Goal: Information Seeking & Learning: Learn about a topic

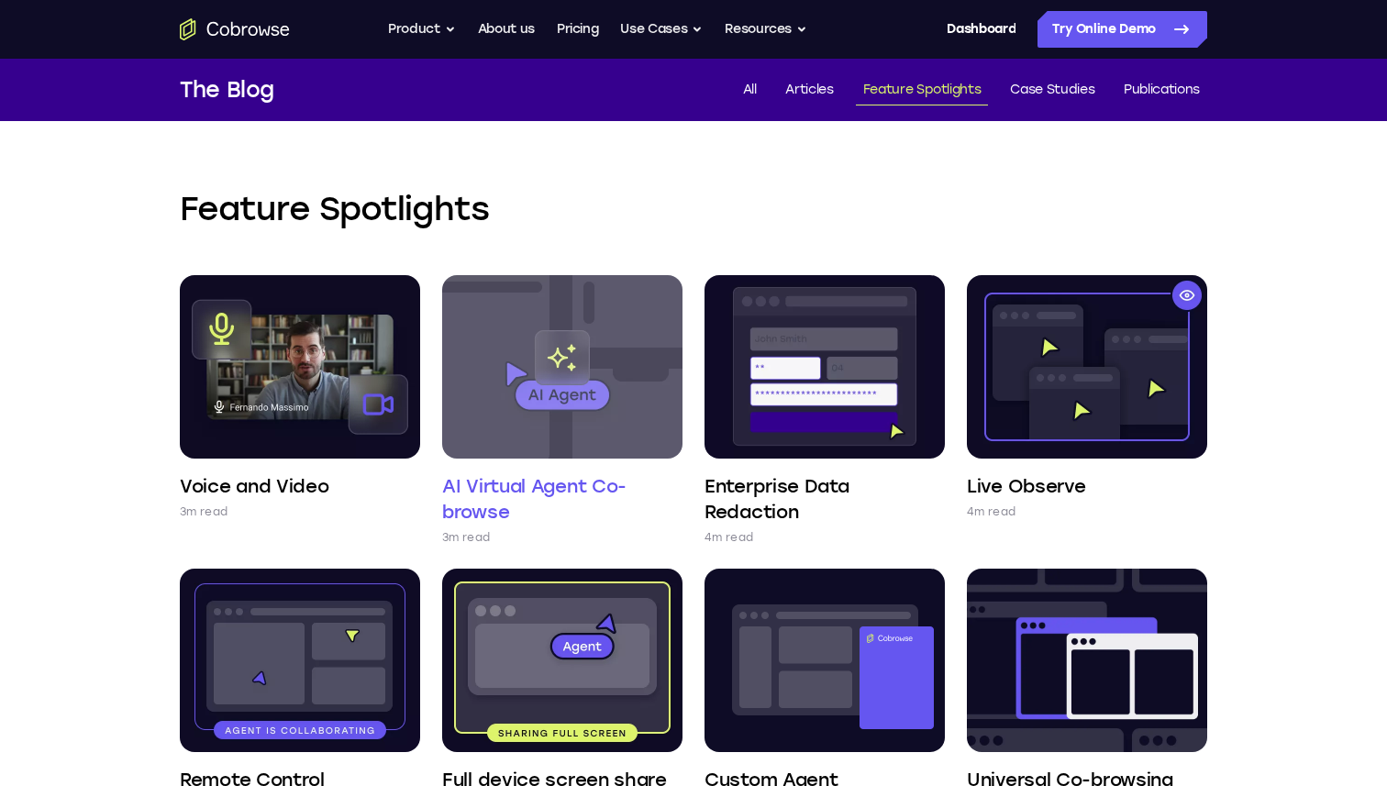
click at [551, 333] on img at bounding box center [562, 366] width 240 height 183
click at [564, 366] on img at bounding box center [562, 366] width 240 height 183
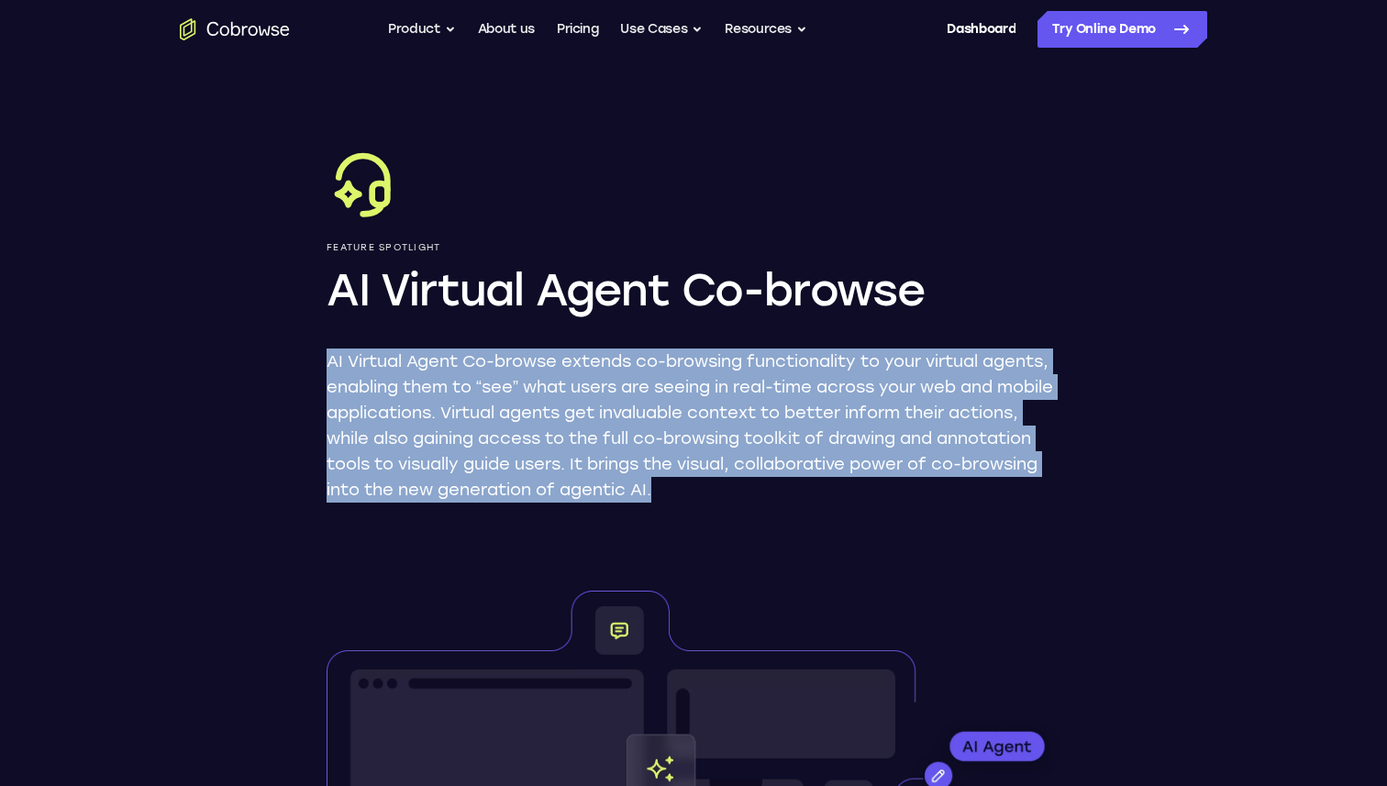
drag, startPoint x: 313, startPoint y: 371, endPoint x: 805, endPoint y: 497, distance: 508.5
click at [805, 497] on p "AI Virtual Agent Co-browse extends co-browsing functionality to your virtual ag…" at bounding box center [694, 426] width 734 height 154
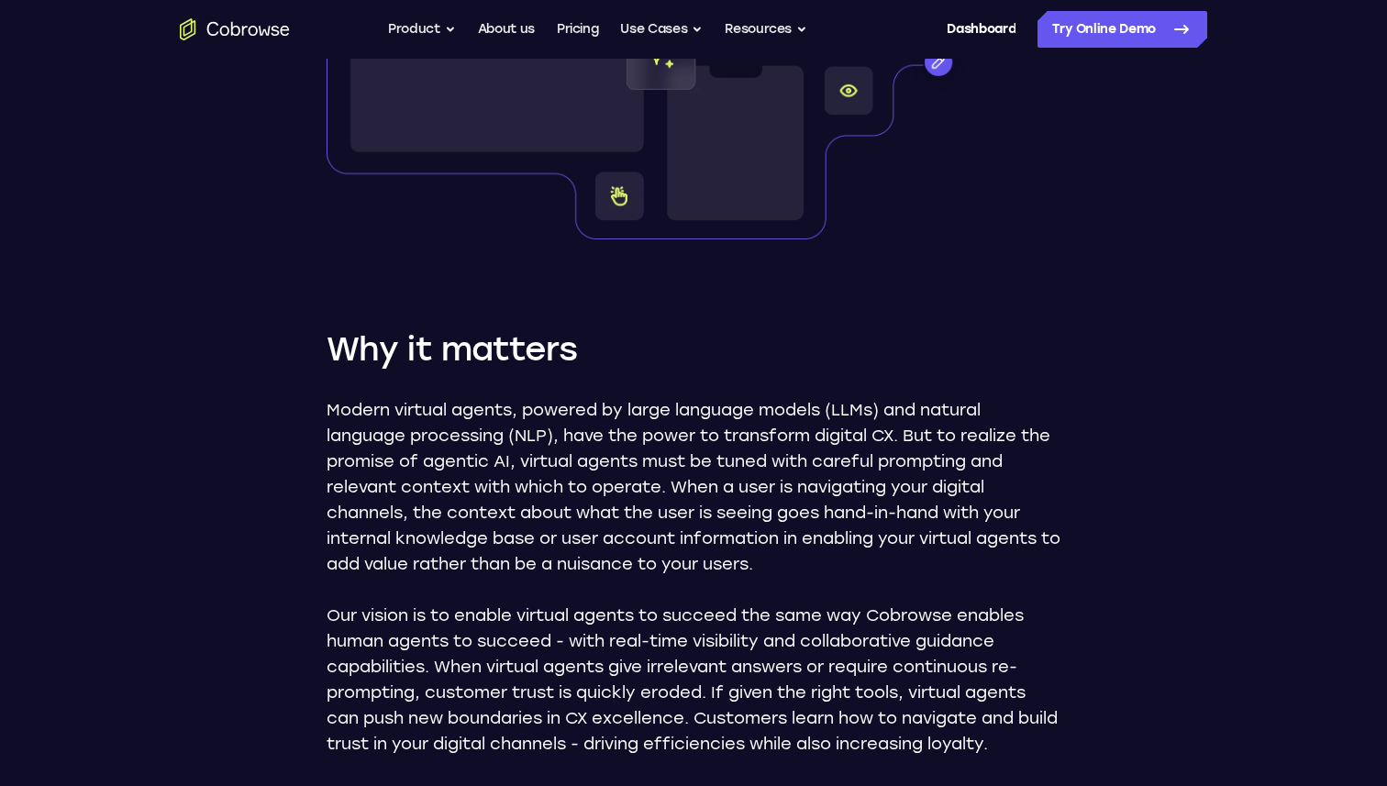
scroll to position [842, 0]
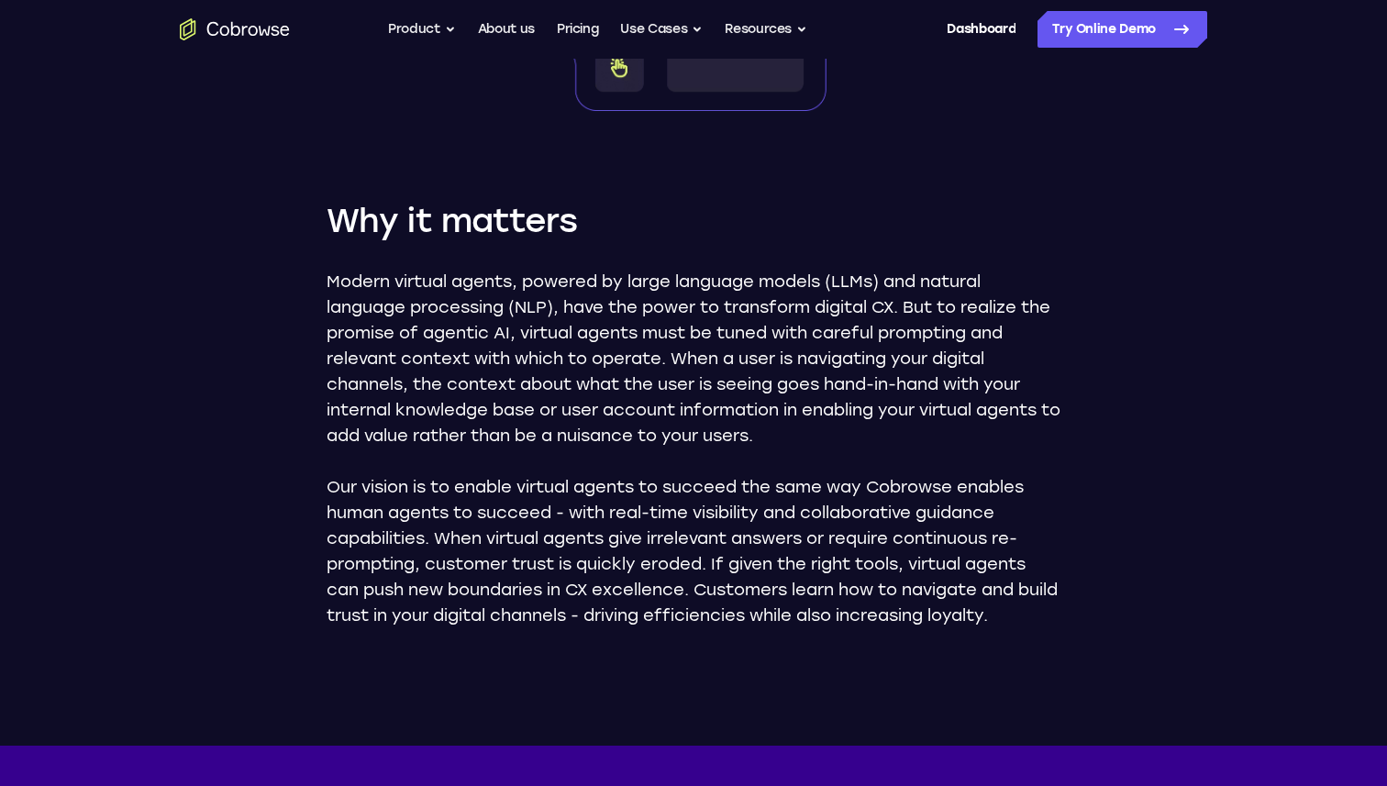
drag, startPoint x: 544, startPoint y: 275, endPoint x: 991, endPoint y: 443, distance: 478.0
click at [991, 443] on p "Modern virtual agents, powered by large language models (LLMs) and natural lang…" at bounding box center [694, 359] width 734 height 180
drag, startPoint x: 320, startPoint y: 448, endPoint x: 784, endPoint y: 624, distance: 496.1
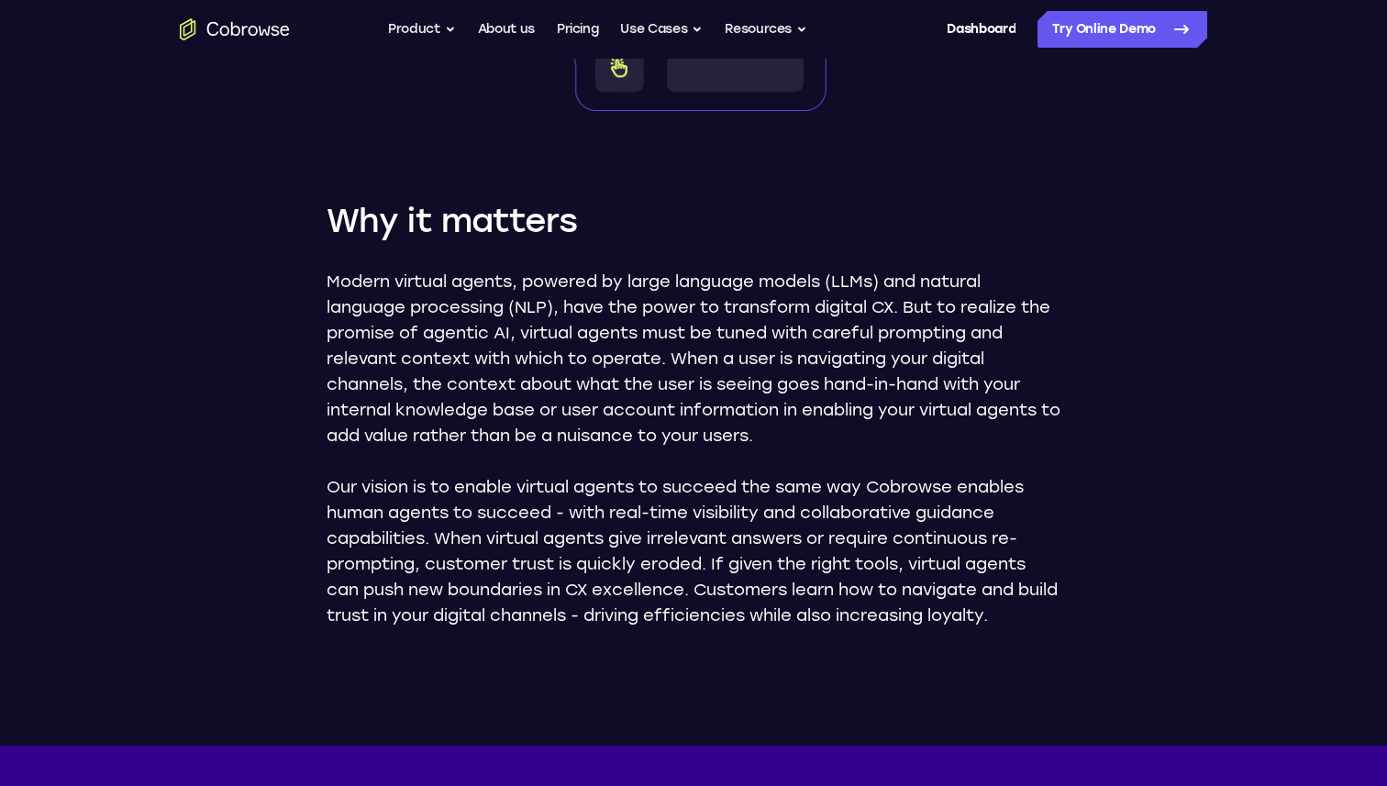
click at [784, 624] on p "Our vision is to enable virtual agents to succeed the same way Cobrowse enables…" at bounding box center [694, 551] width 734 height 154
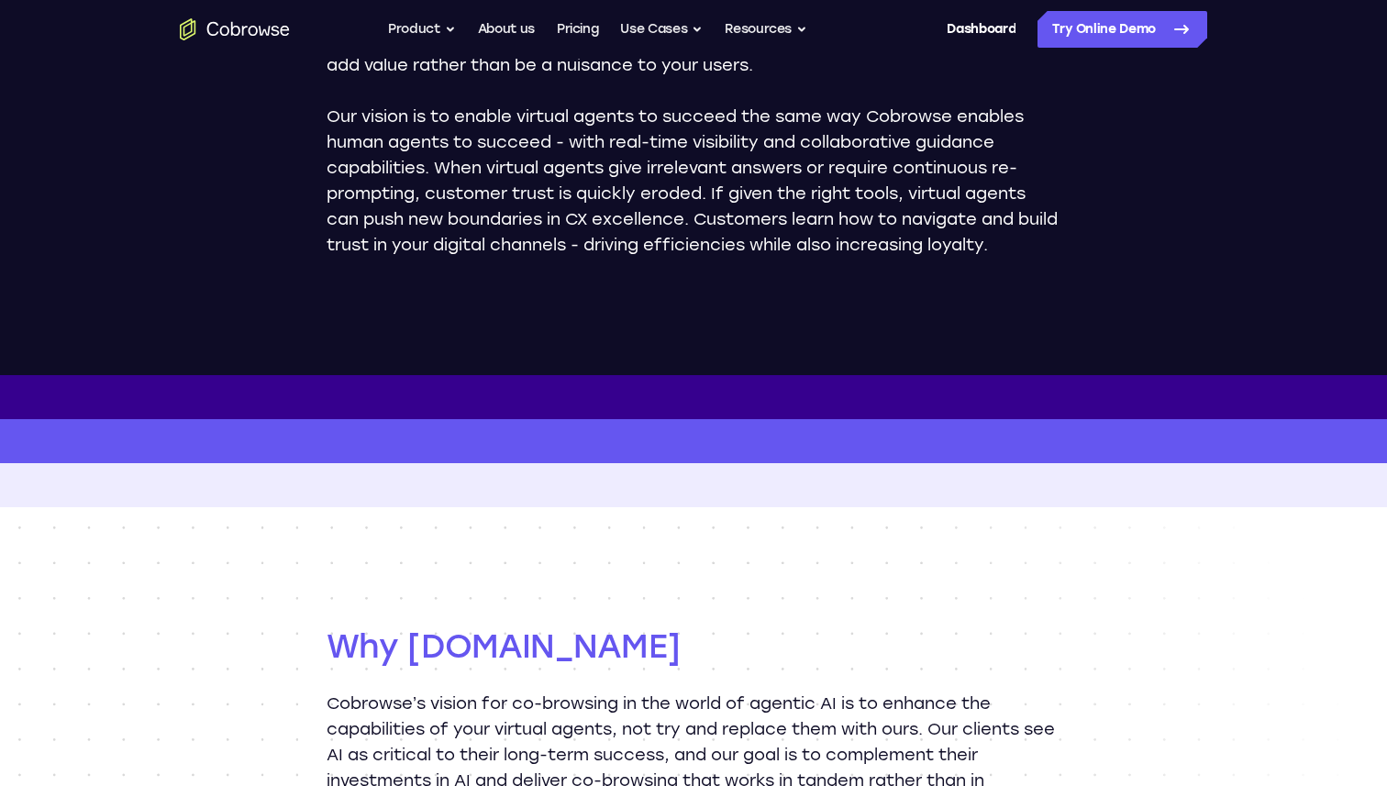
scroll to position [1220, 0]
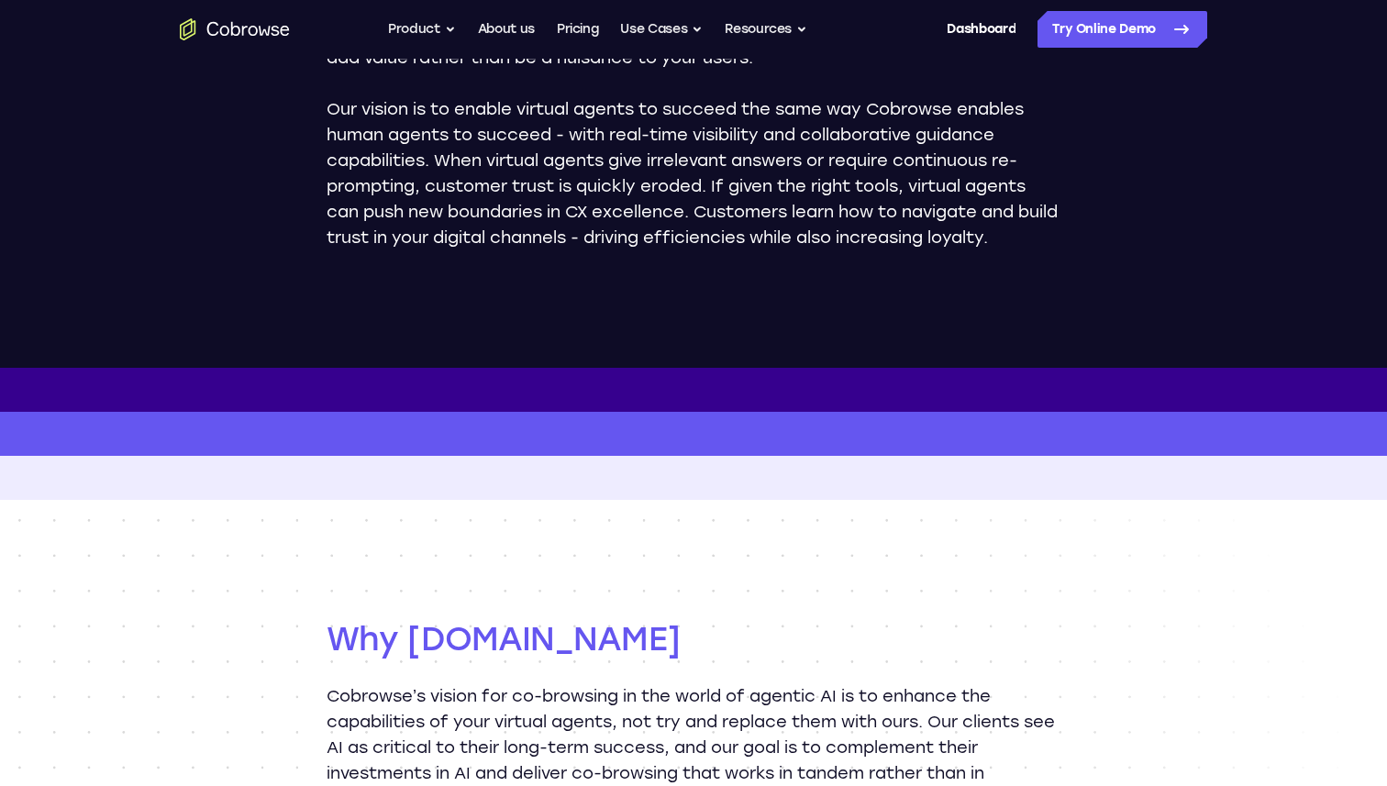
drag, startPoint x: 398, startPoint y: 95, endPoint x: 864, endPoint y: 274, distance: 499.1
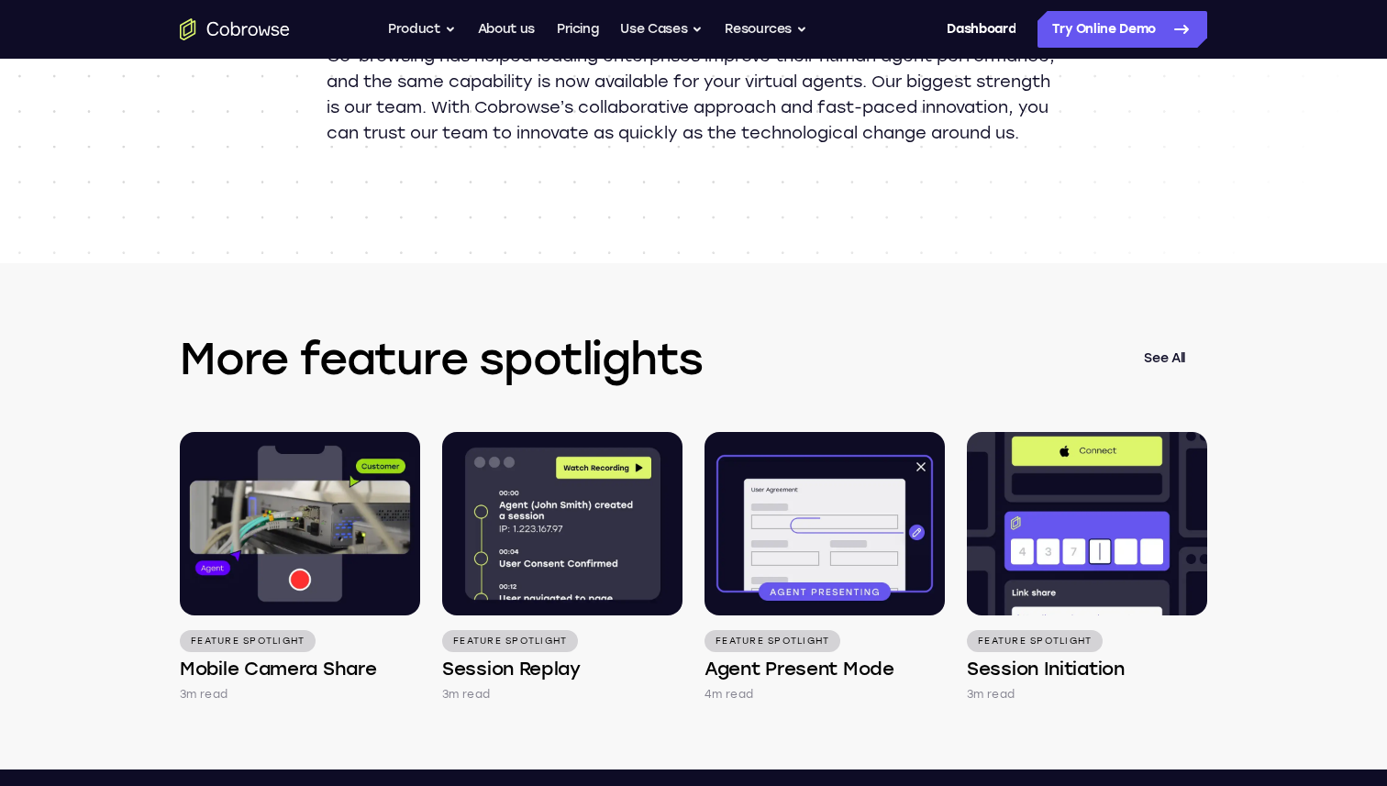
scroll to position [2196, 0]
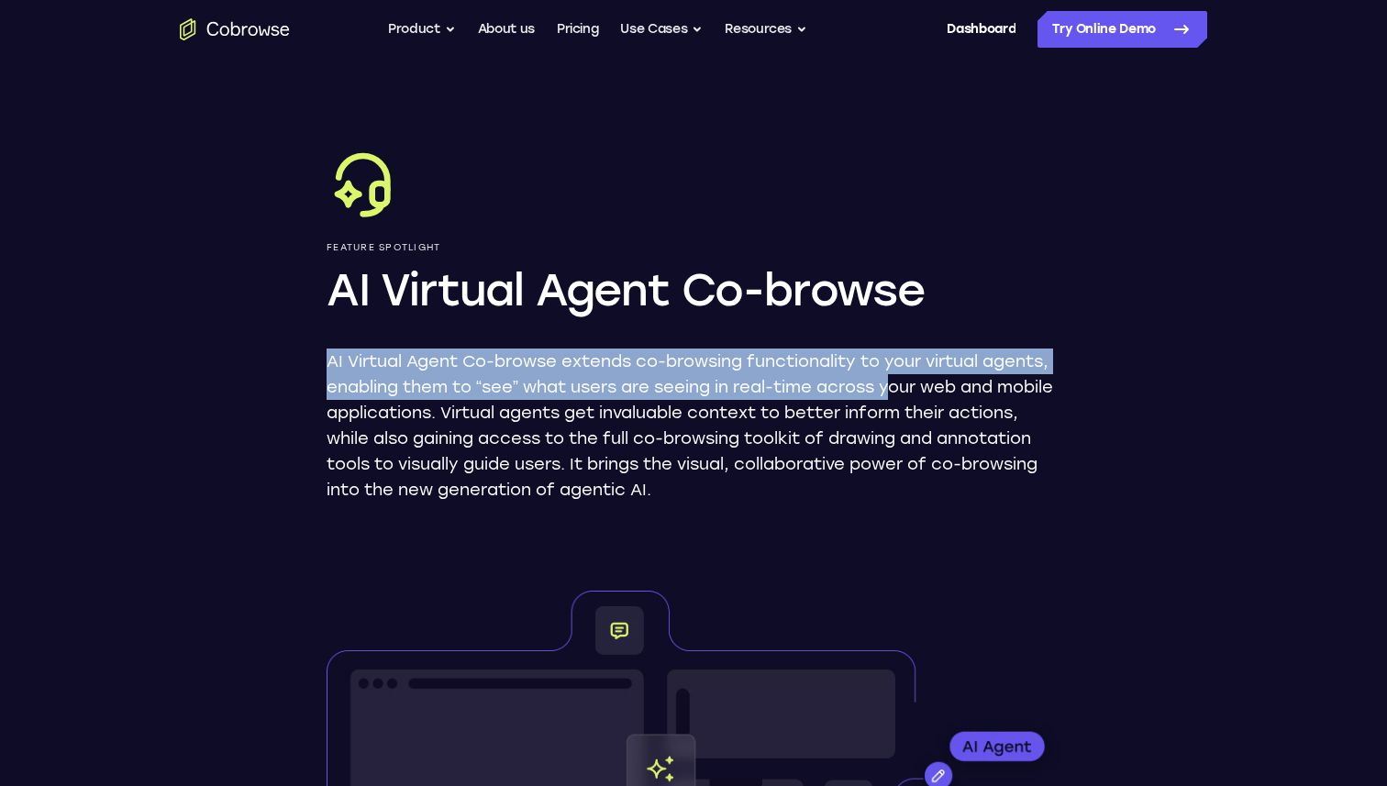
drag, startPoint x: 348, startPoint y: 342, endPoint x: 902, endPoint y: 377, distance: 555.1
click at [902, 377] on div "Feature Spotlight AI Virtual Agent Co-browse AI Virtual Agent Co-browse extends…" at bounding box center [694, 325] width 734 height 356
click at [902, 377] on p "AI Virtual Agent Co-browse extends co-browsing functionality to your virtual ag…" at bounding box center [694, 426] width 734 height 154
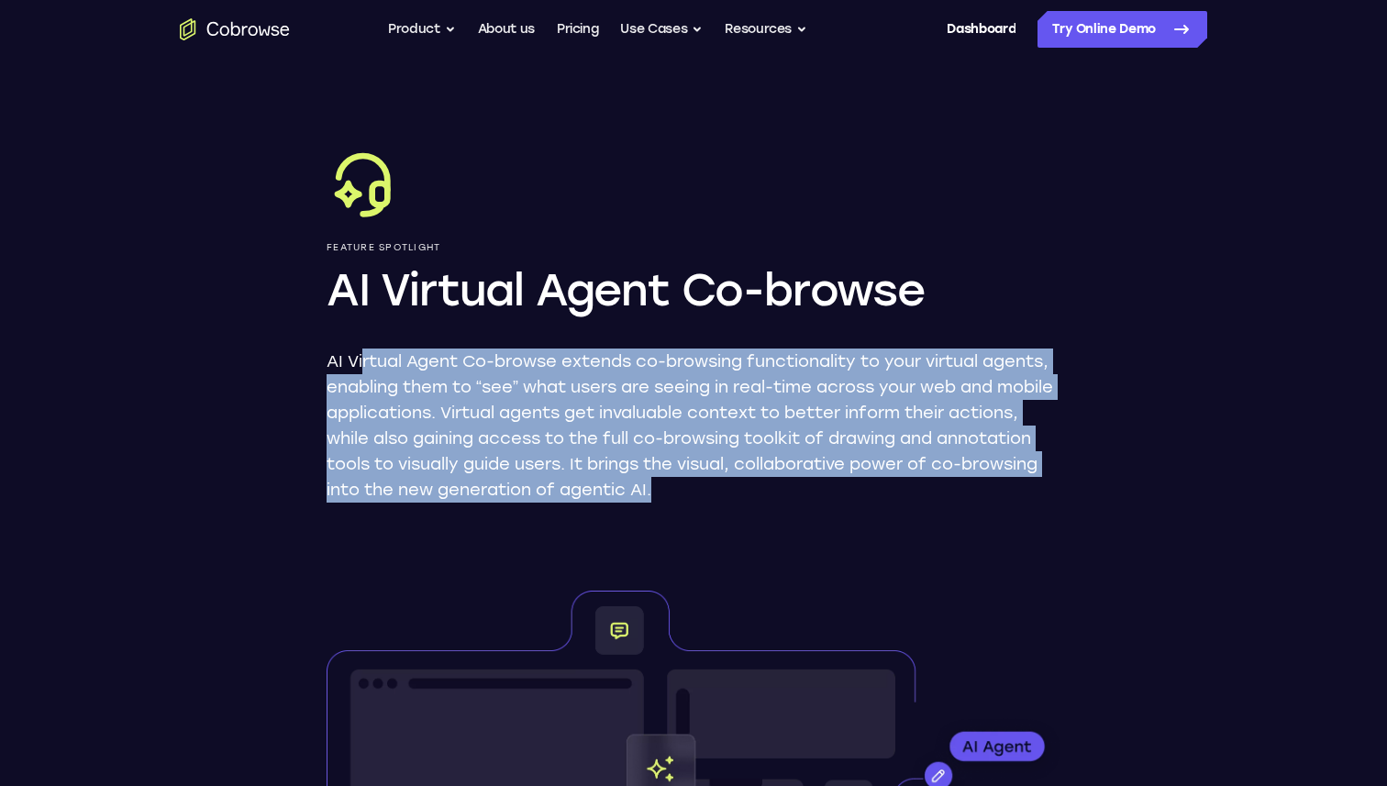
drag, startPoint x: 363, startPoint y: 367, endPoint x: 882, endPoint y: 503, distance: 536.6
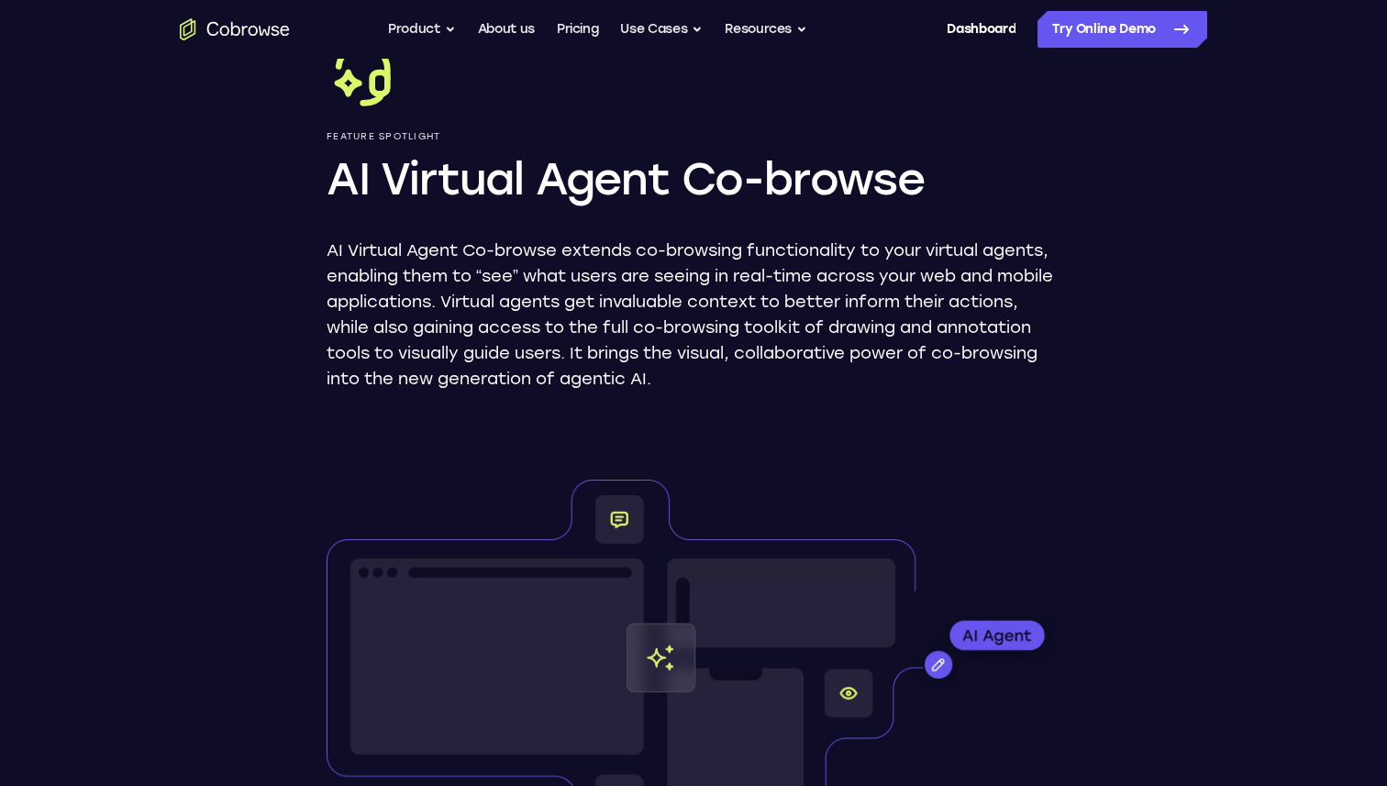
scroll to position [132, 0]
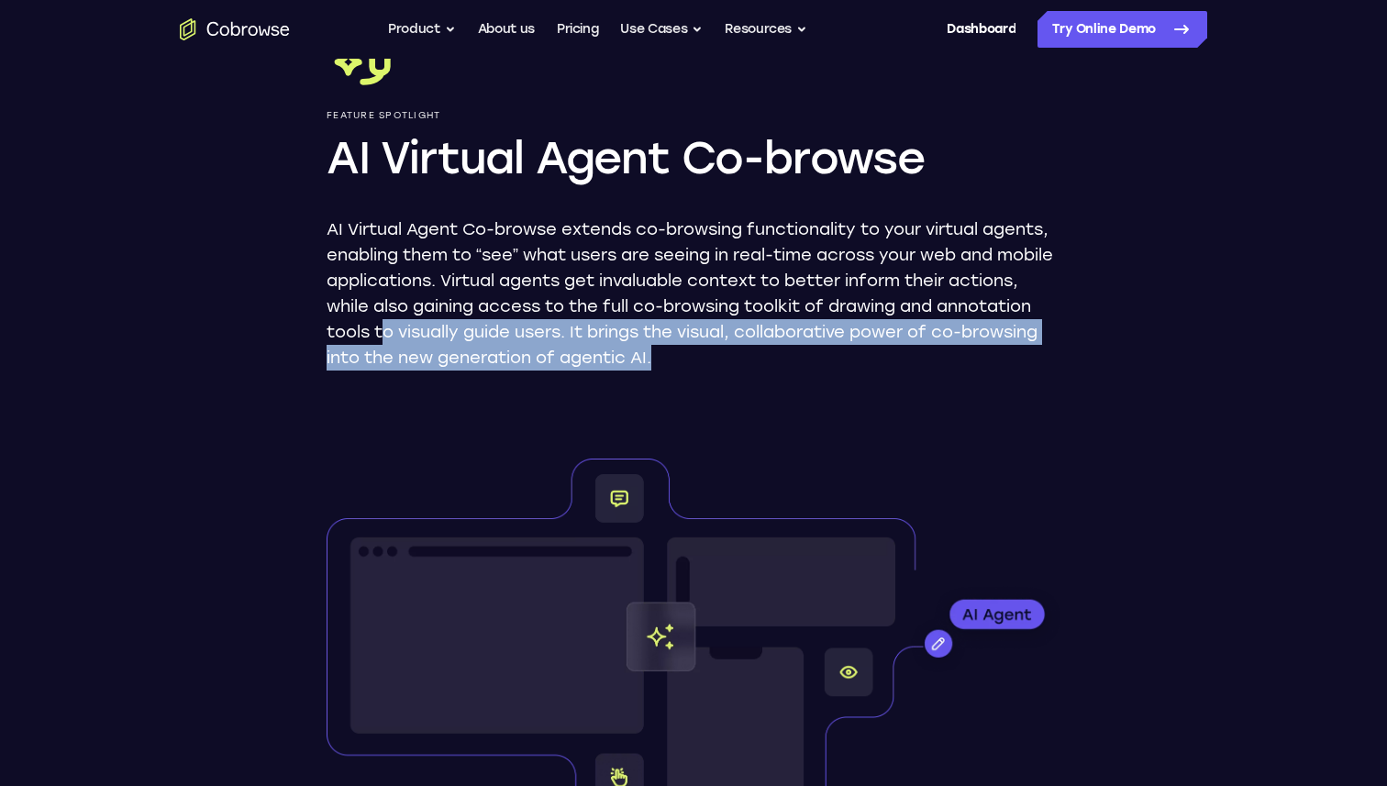
drag, startPoint x: 483, startPoint y: 332, endPoint x: 812, endPoint y: 366, distance: 330.1
click at [812, 366] on p "AI Virtual Agent Co-browse extends co-browsing functionality to your virtual ag…" at bounding box center [694, 293] width 734 height 154
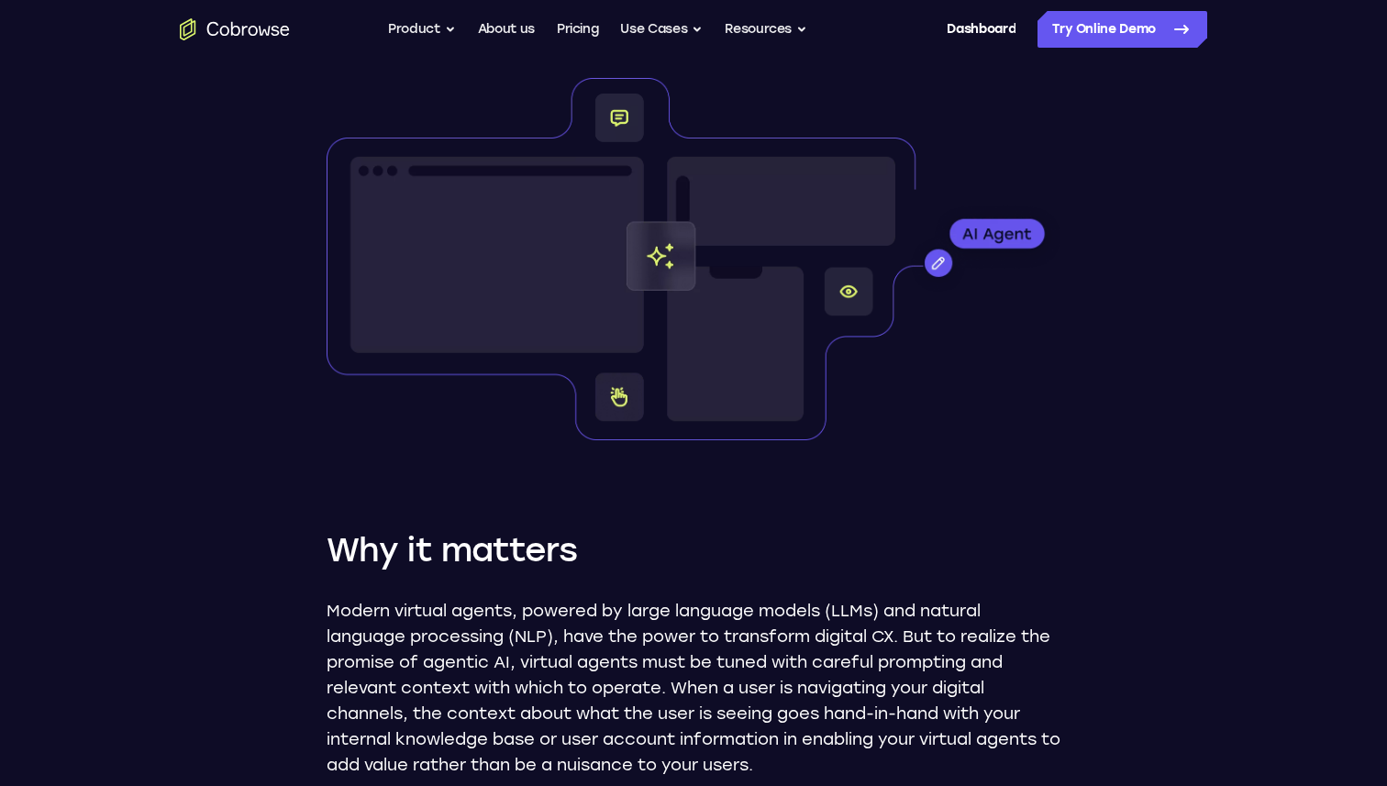
scroll to position [694, 0]
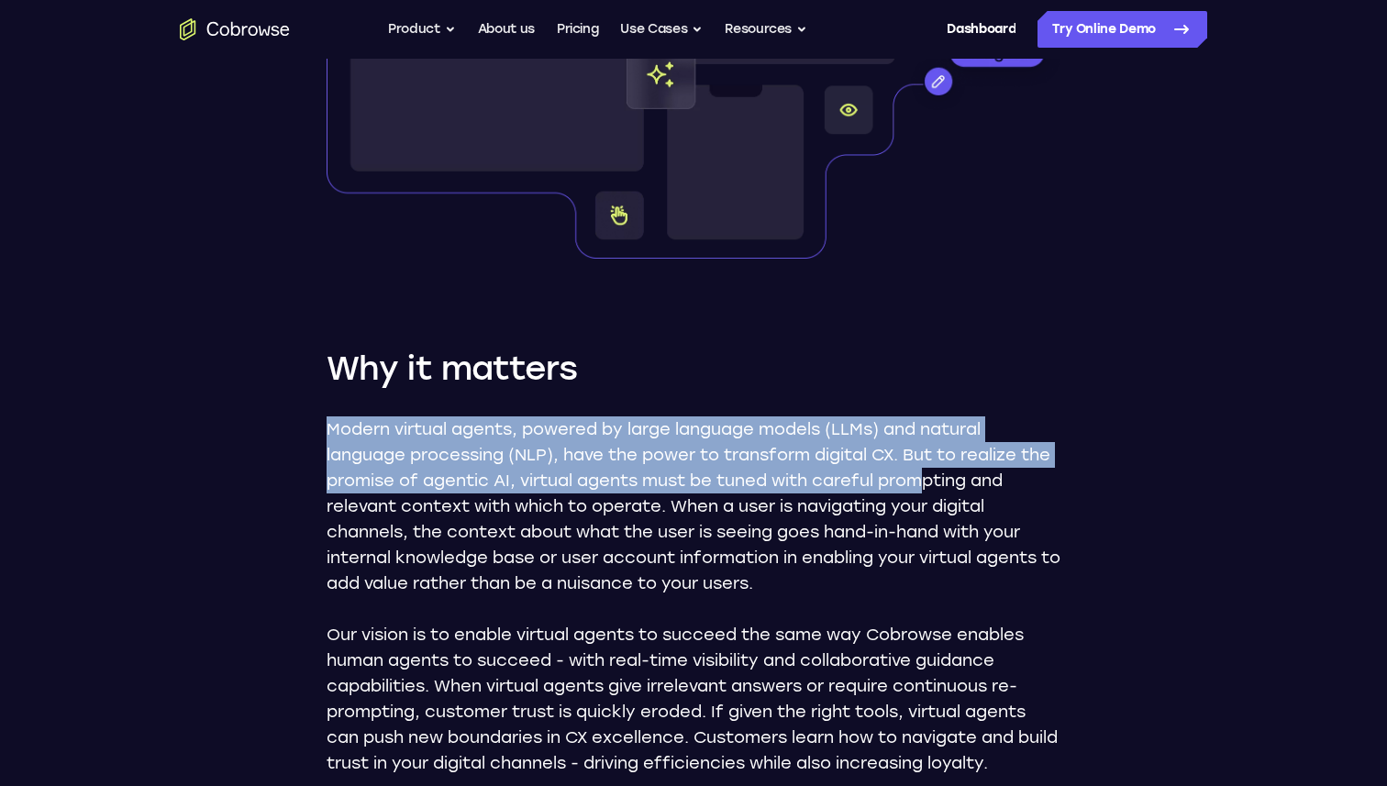
drag, startPoint x: 362, startPoint y: 414, endPoint x: 964, endPoint y: 485, distance: 605.9
click at [967, 488] on div "Why it matters Modern virtual agents, powered by large language models (LLMs) a…" at bounding box center [694, 561] width 734 height 429
click at [964, 485] on p "Modern virtual agents, powered by large language models (LLMs) and natural lang…" at bounding box center [694, 506] width 734 height 180
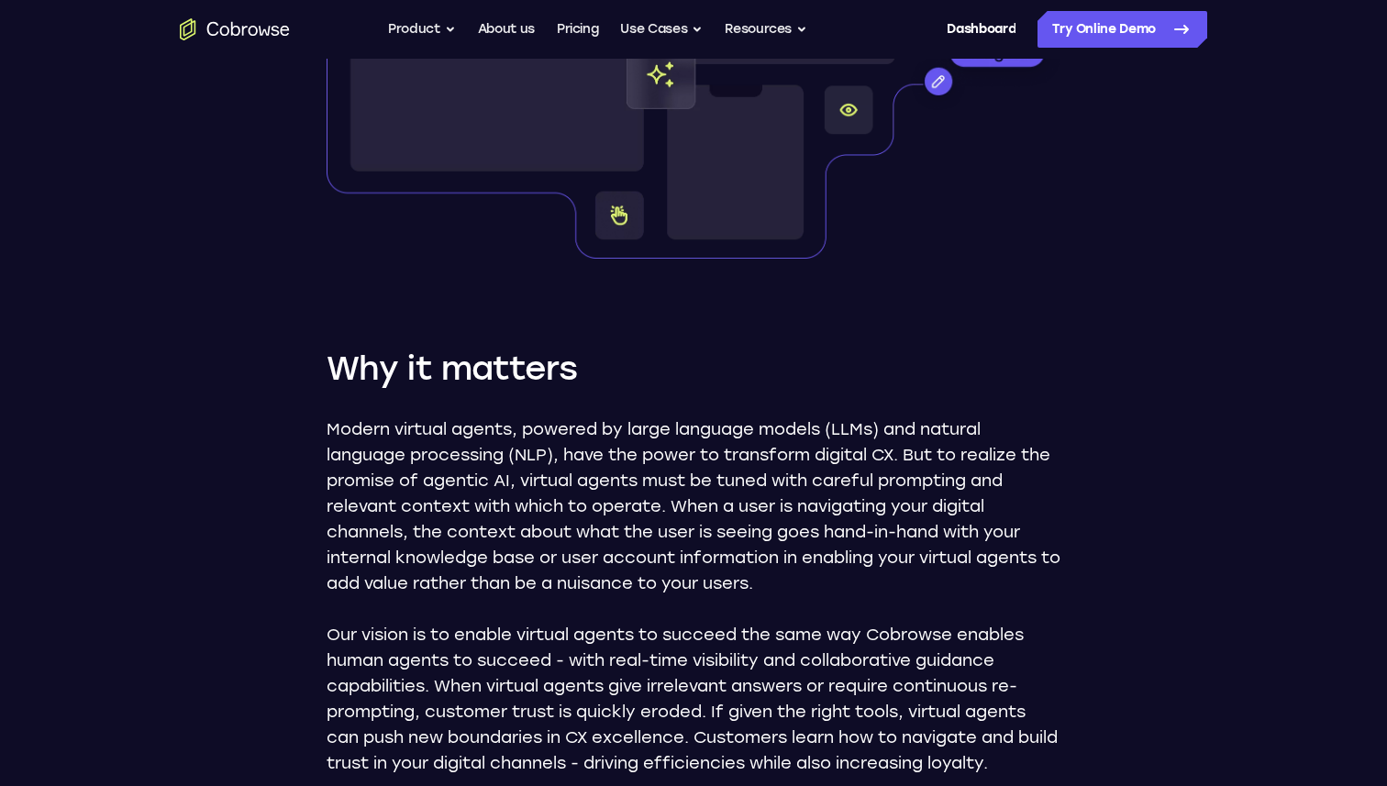
drag, startPoint x: 419, startPoint y: 504, endPoint x: 984, endPoint y: 590, distance: 571.4
click at [984, 590] on p "Modern virtual agents, powered by large language models (LLMs) and natural lang…" at bounding box center [694, 506] width 734 height 180
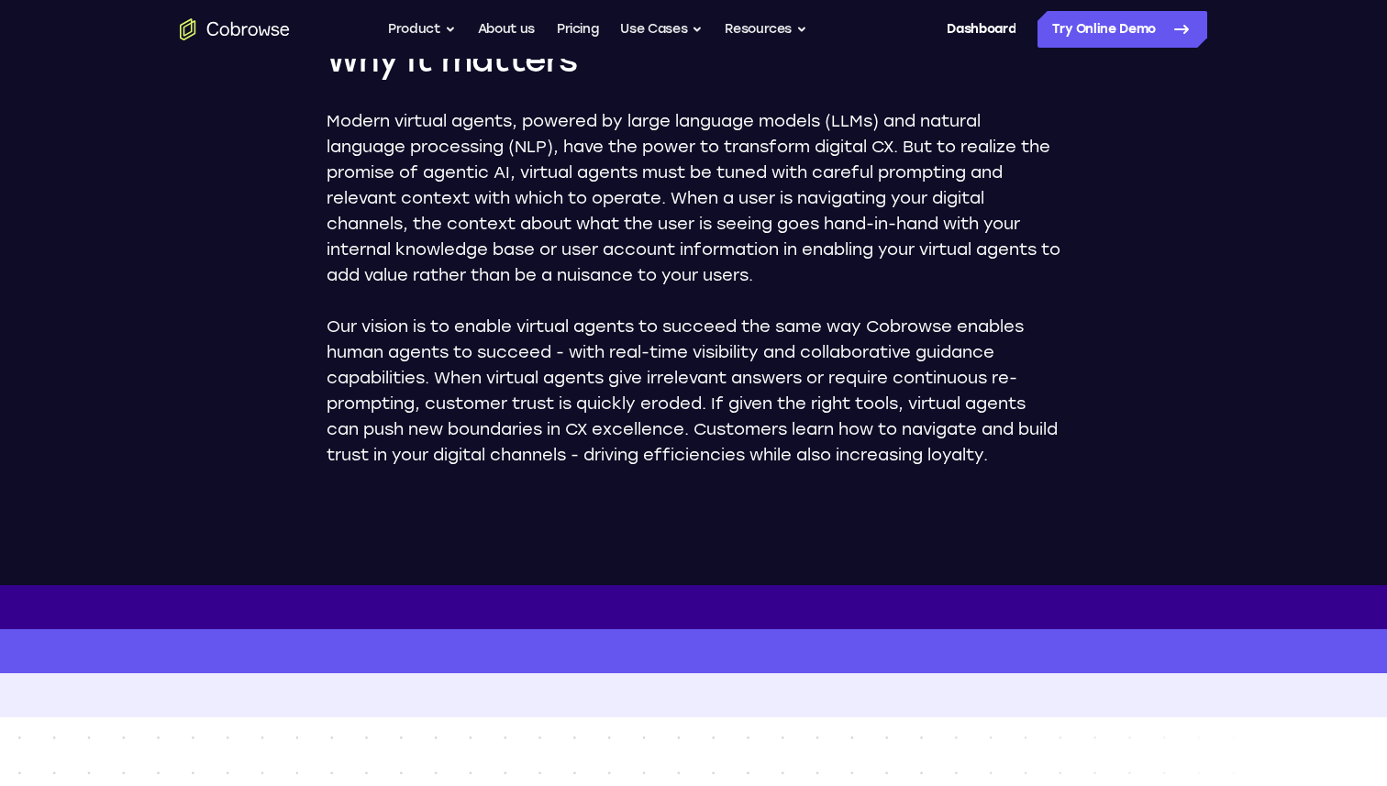
scroll to position [1026, 0]
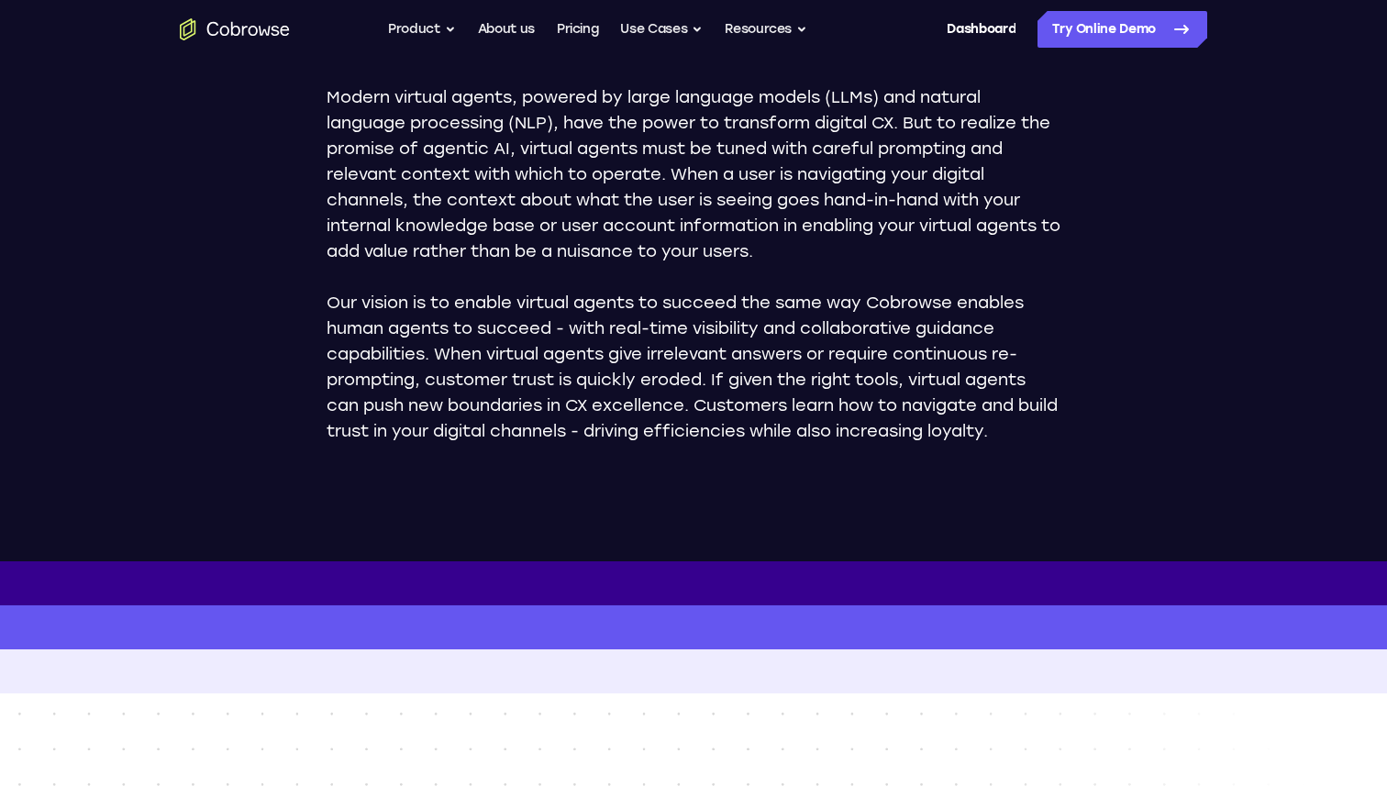
drag, startPoint x: 315, startPoint y: 286, endPoint x: 757, endPoint y: 478, distance: 481.8
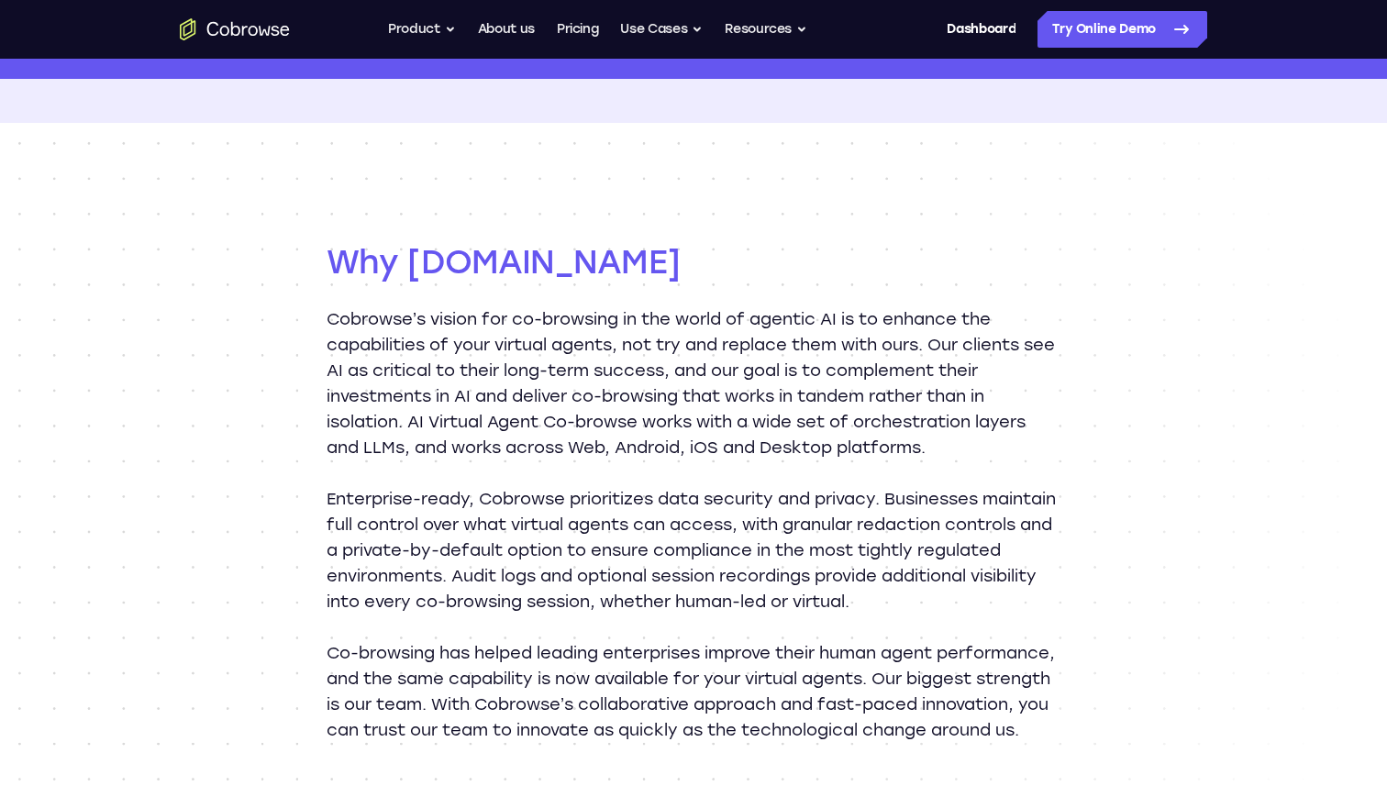
scroll to position [1602, 0]
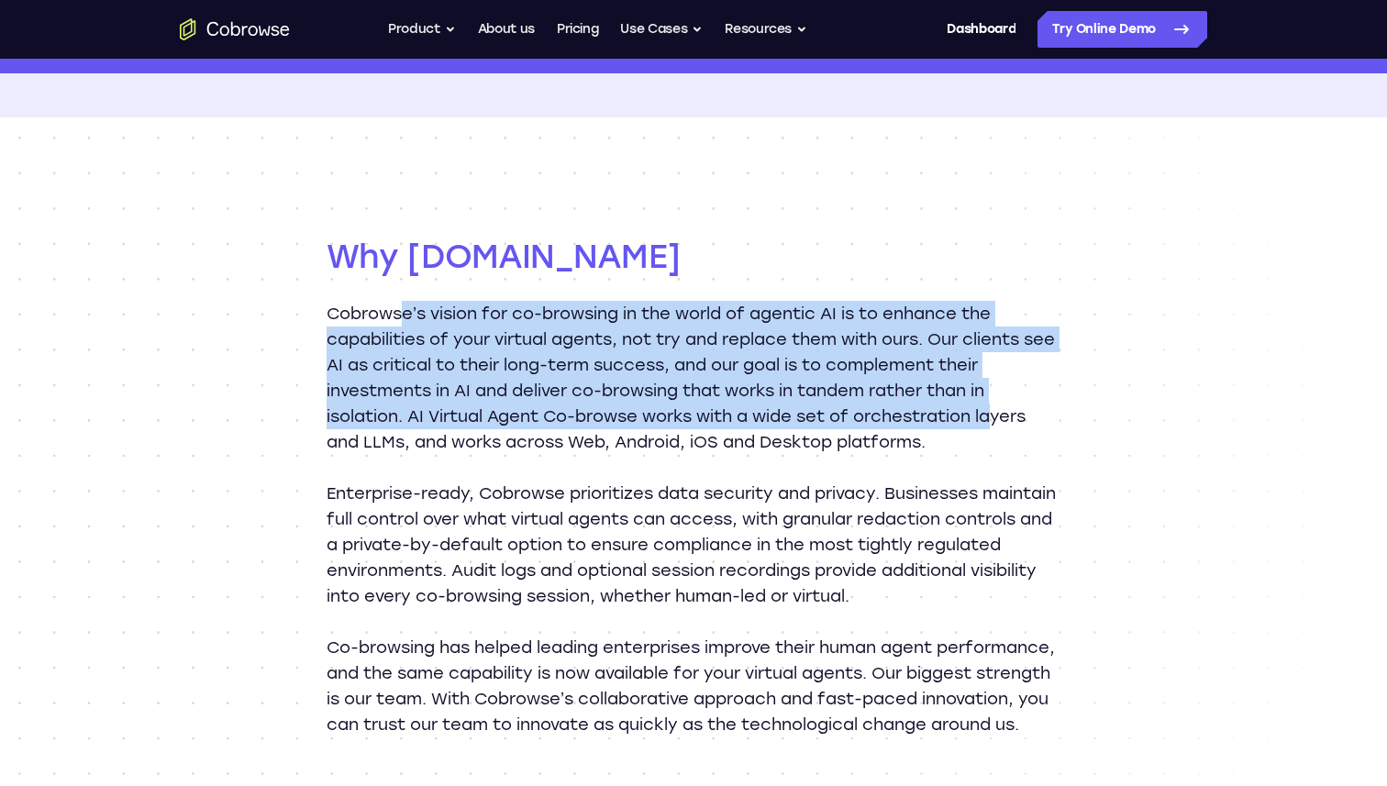
drag, startPoint x: 407, startPoint y: 305, endPoint x: 1002, endPoint y: 406, distance: 603.9
click at [1002, 406] on p "Cobrowse’s vision for co-browsing in the world of agentic AI is to enhance the …" at bounding box center [694, 378] width 734 height 154
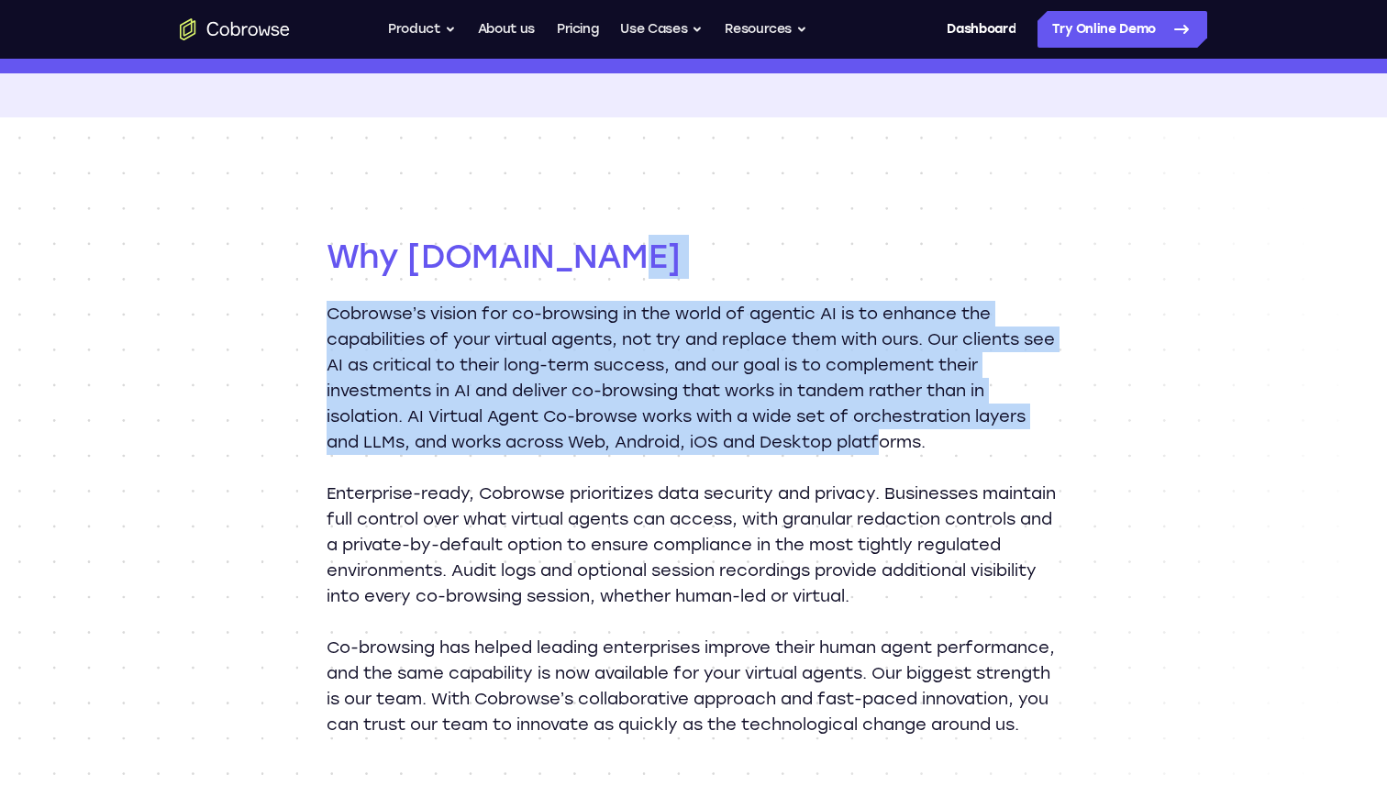
drag, startPoint x: 789, startPoint y: 271, endPoint x: 883, endPoint y: 431, distance: 186.2
click at [883, 431] on div "Why Cobrowse.io Cobrowse’s vision for co-browsing in the world of agentic AI is…" at bounding box center [694, 486] width 734 height 503
click at [883, 431] on p "Cobrowse’s vision for co-browsing in the world of agentic AI is to enhance the …" at bounding box center [694, 378] width 734 height 154
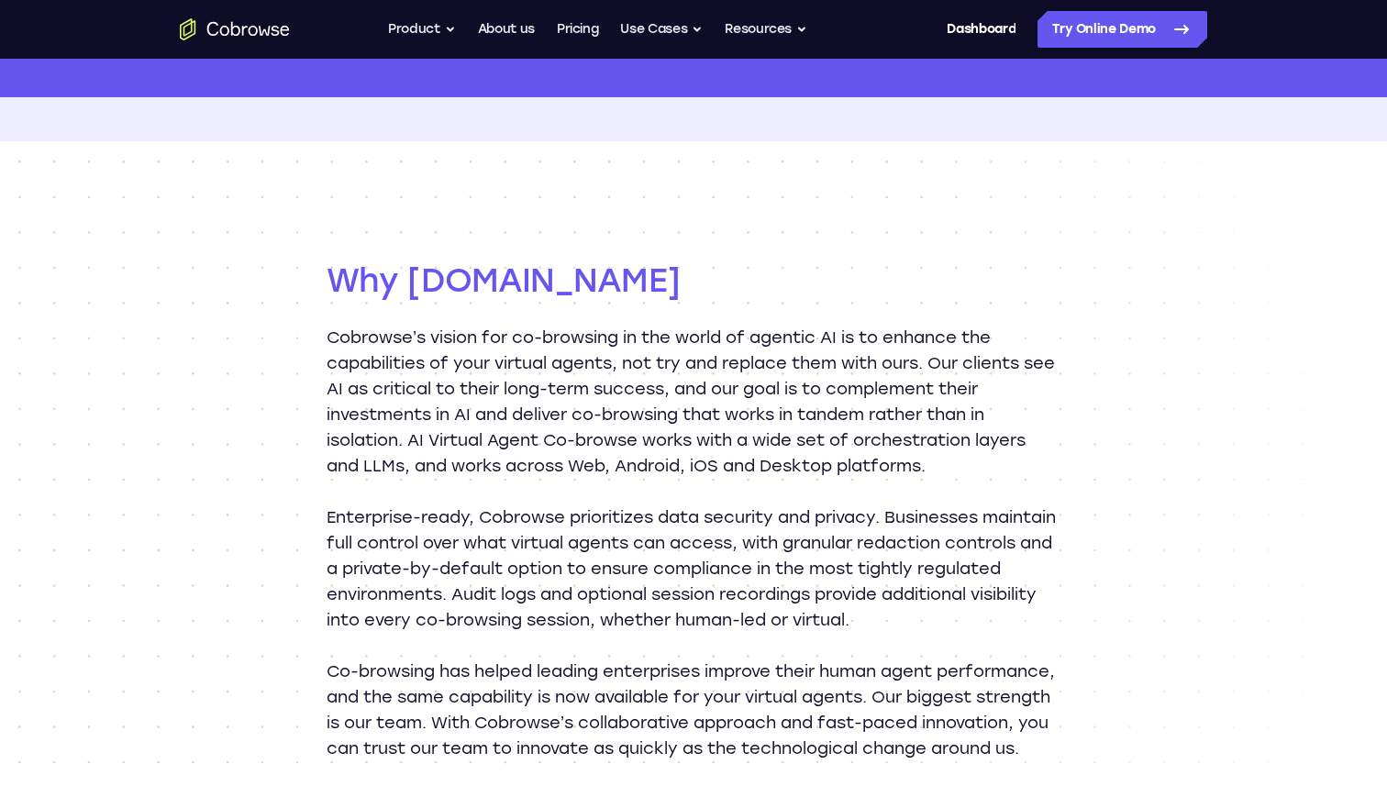
scroll to position [1755, 0]
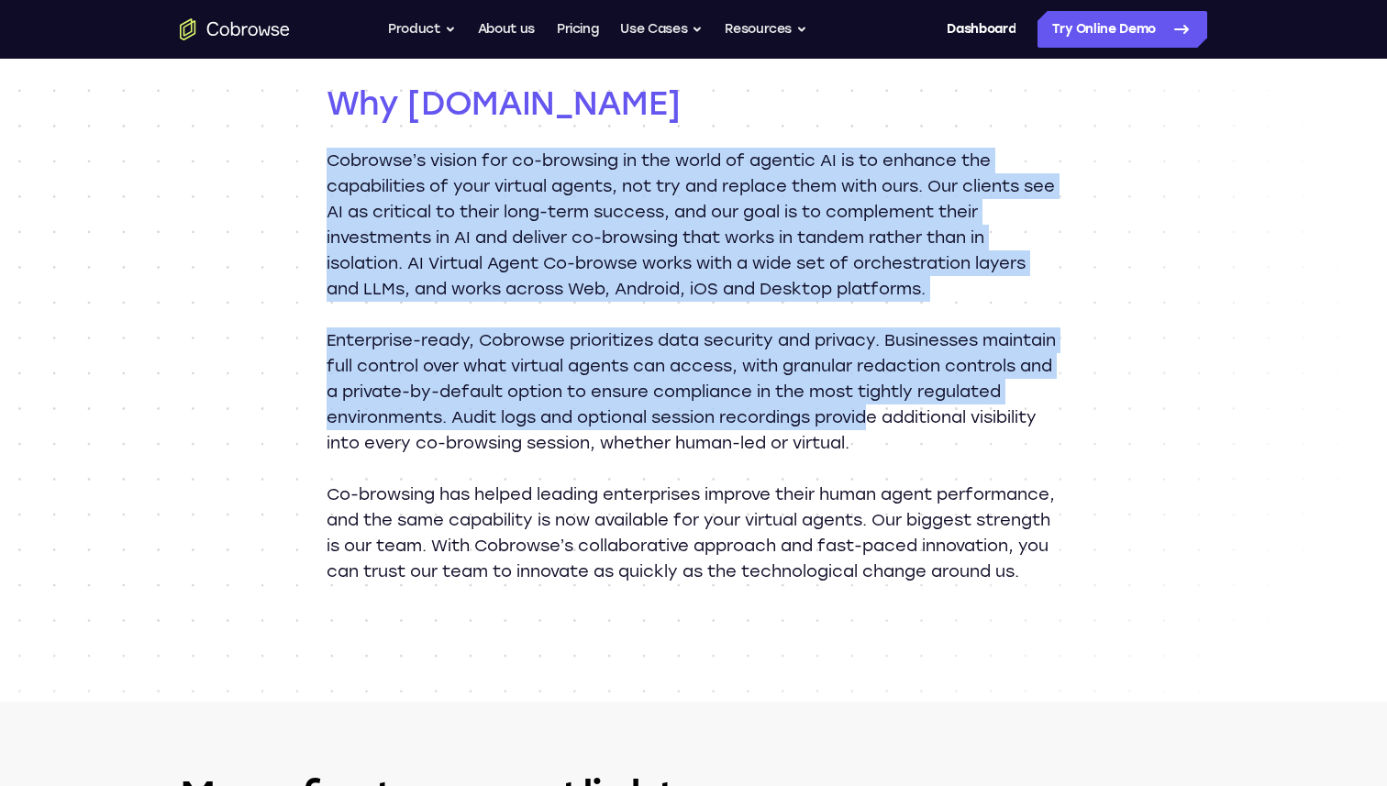
drag, startPoint x: 325, startPoint y: 140, endPoint x: 964, endPoint y: 416, distance: 696.3
click at [964, 416] on div "Why Cobrowse.io Cobrowse’s vision for co-browsing in the world of agentic AI is…" at bounding box center [693, 332] width 1174 height 737
click at [964, 416] on p "Enterprise-ready, Cobrowse prioritizes data security and privacy. Businesses ma…" at bounding box center [694, 391] width 734 height 128
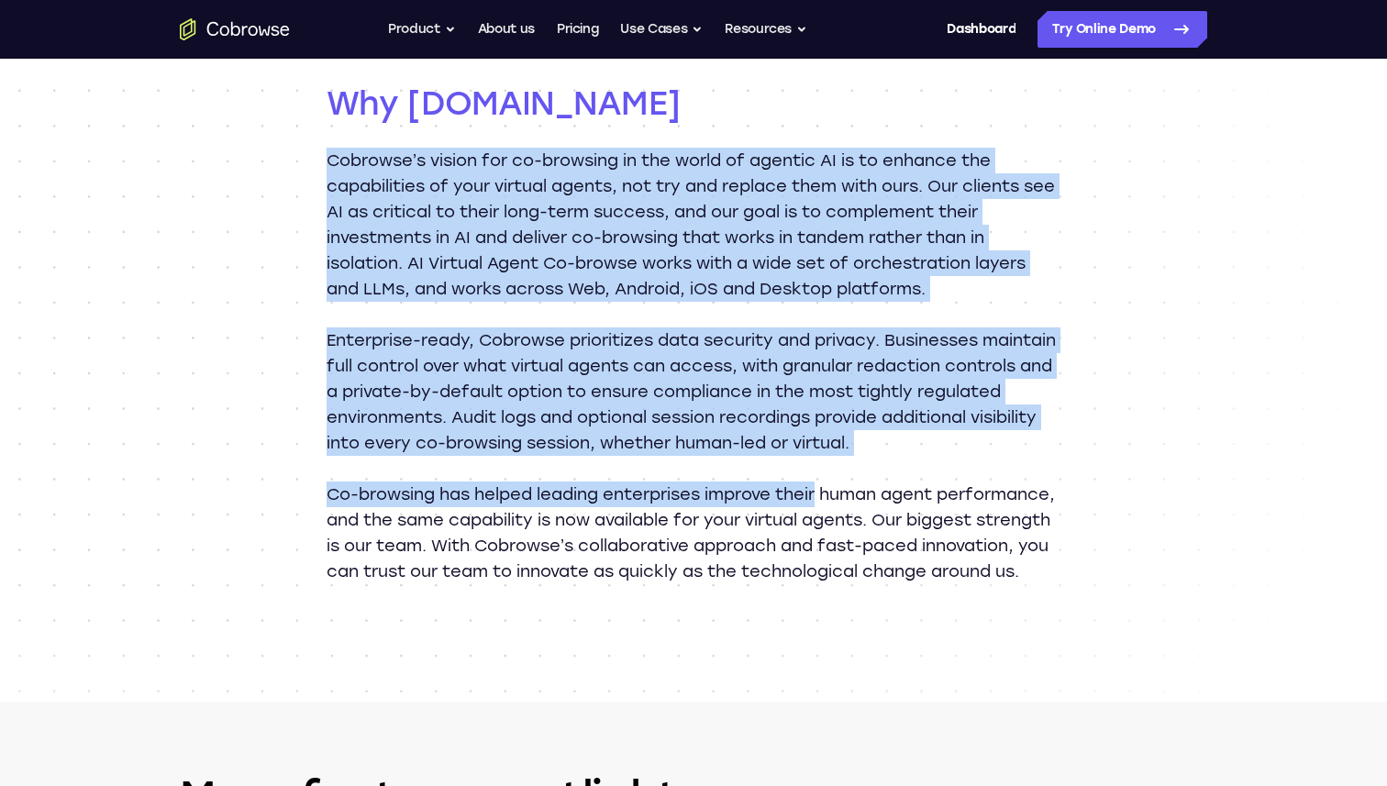
drag, startPoint x: 315, startPoint y: 153, endPoint x: 826, endPoint y: 494, distance: 615.1
click at [826, 493] on div "Why Cobrowse.io Cobrowse’s vision for co-browsing in the world of agentic AI is…" at bounding box center [693, 332] width 1174 height 737
click at [826, 494] on p "Co-browsing has helped leading enterprises improve their human agent performanc…" at bounding box center [694, 533] width 734 height 103
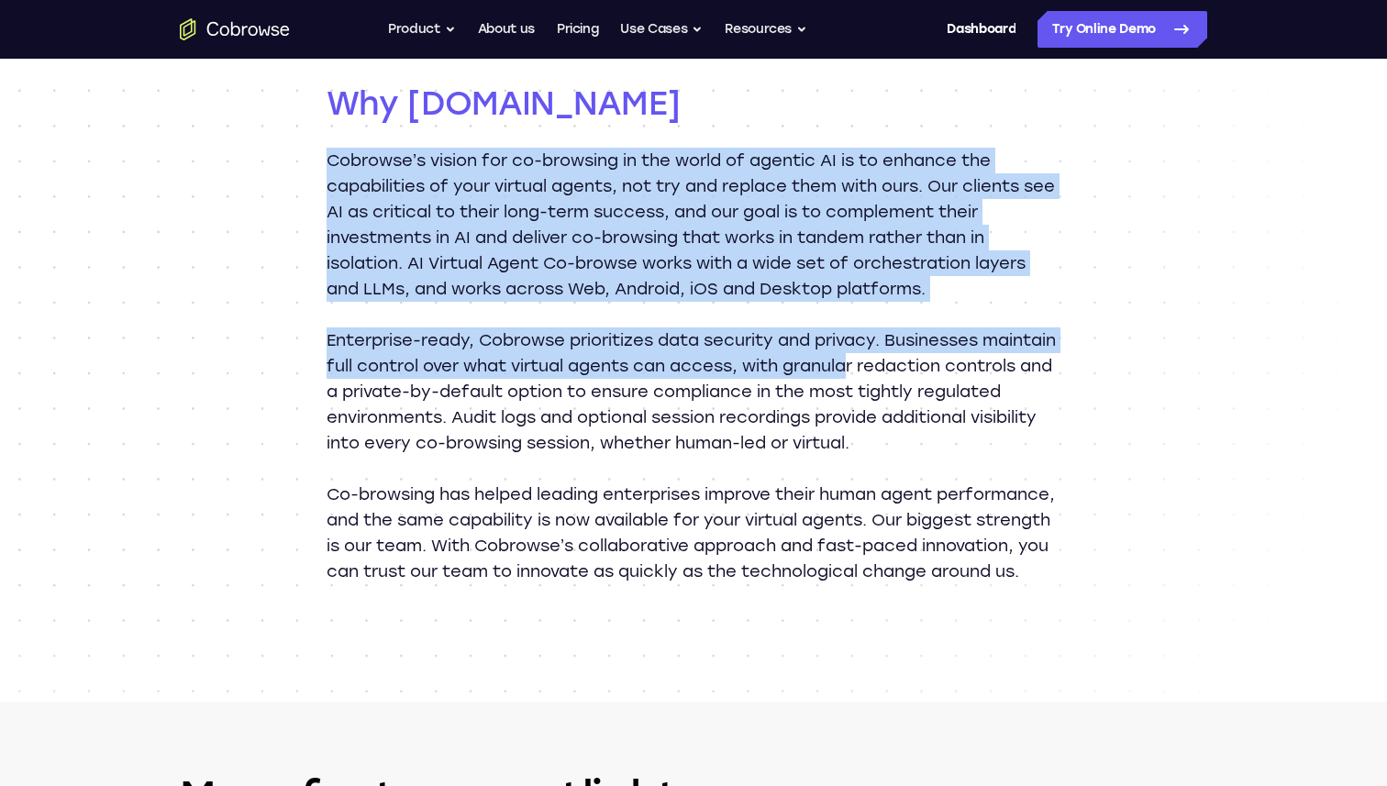
drag, startPoint x: 328, startPoint y: 150, endPoint x: 926, endPoint y: 376, distance: 639.1
click at [930, 372] on div "Cobrowse’s vision for co-browsing in the world of agentic AI is to enhance the …" at bounding box center [694, 366] width 734 height 437
click at [926, 376] on p "Enterprise-ready, Cobrowse prioritizes data security and privacy. Businesses ma…" at bounding box center [694, 391] width 734 height 128
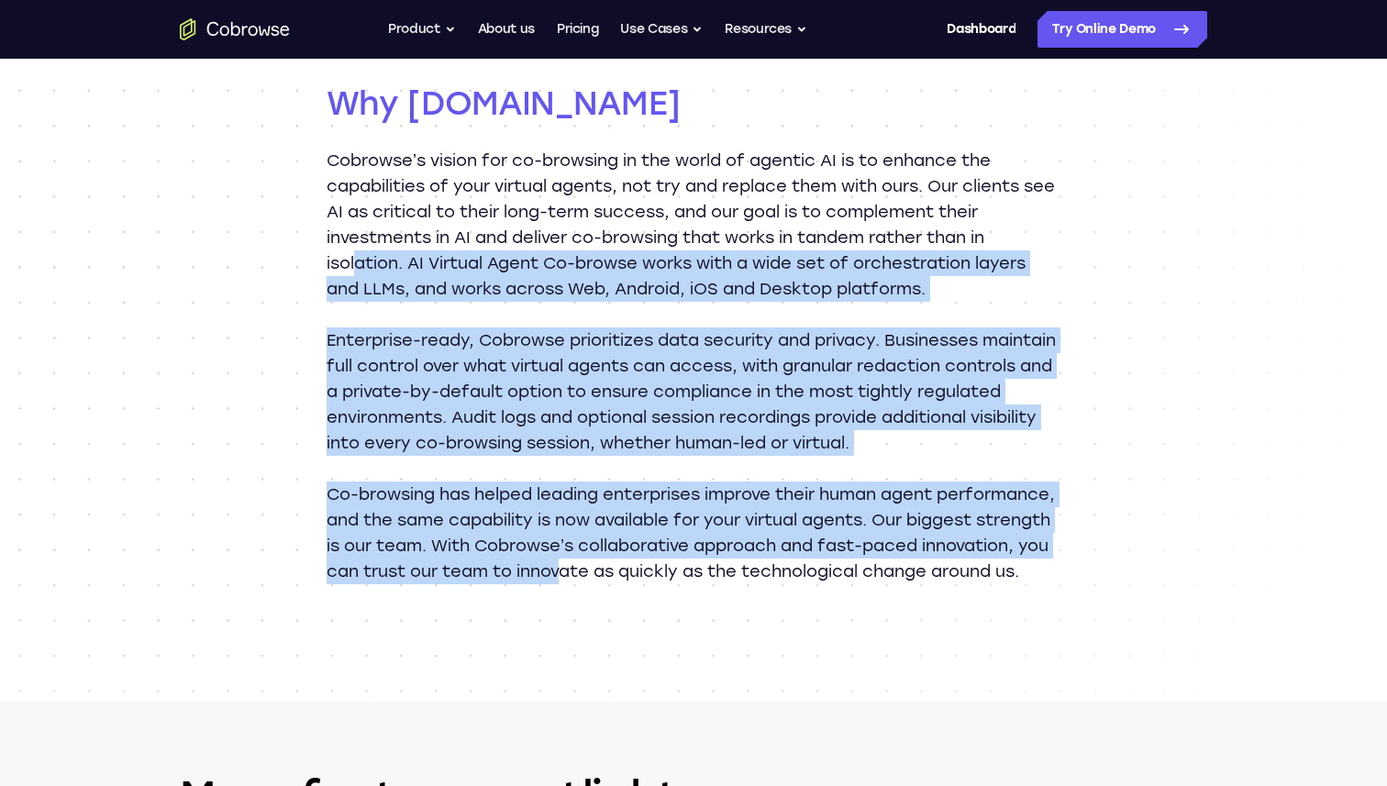
drag, startPoint x: 354, startPoint y: 252, endPoint x: 764, endPoint y: 570, distance: 519.0
click at [764, 570] on div "Cobrowse’s vision for co-browsing in the world of agentic AI is to enhance the …" at bounding box center [694, 366] width 734 height 437
click at [764, 570] on p "Co-browsing has helped leading enterprises improve their human agent performanc…" at bounding box center [694, 533] width 734 height 103
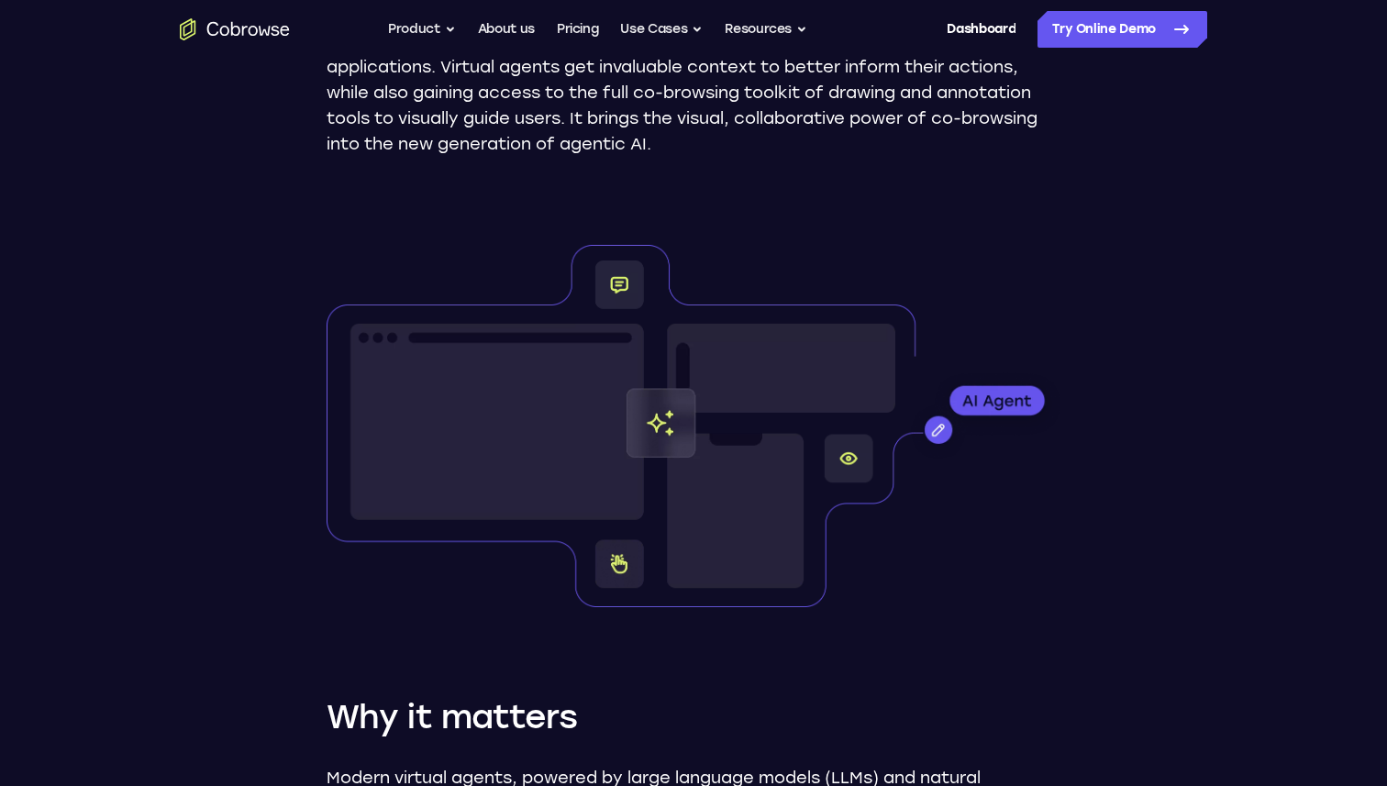
scroll to position [0, 0]
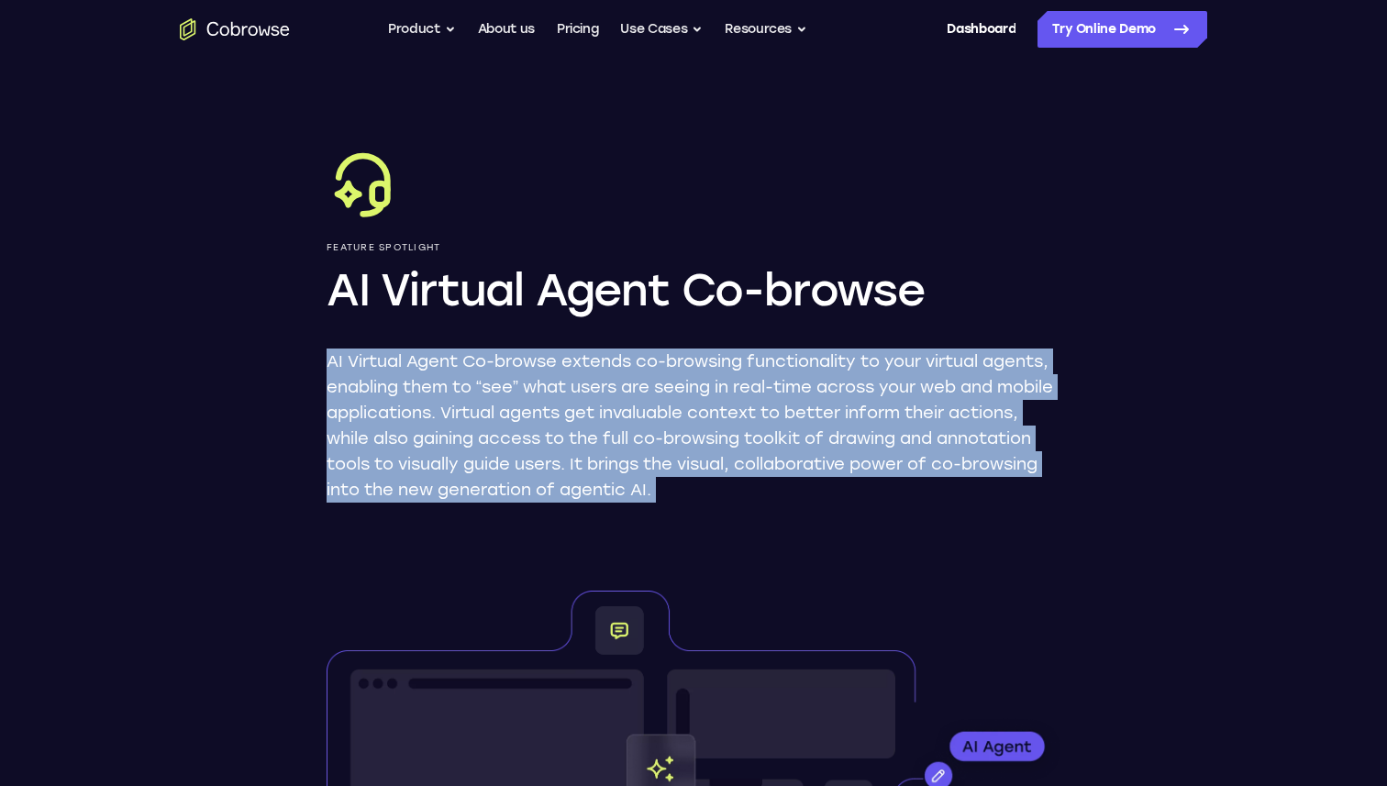
drag, startPoint x: 318, startPoint y: 354, endPoint x: 913, endPoint y: 551, distance: 626.2
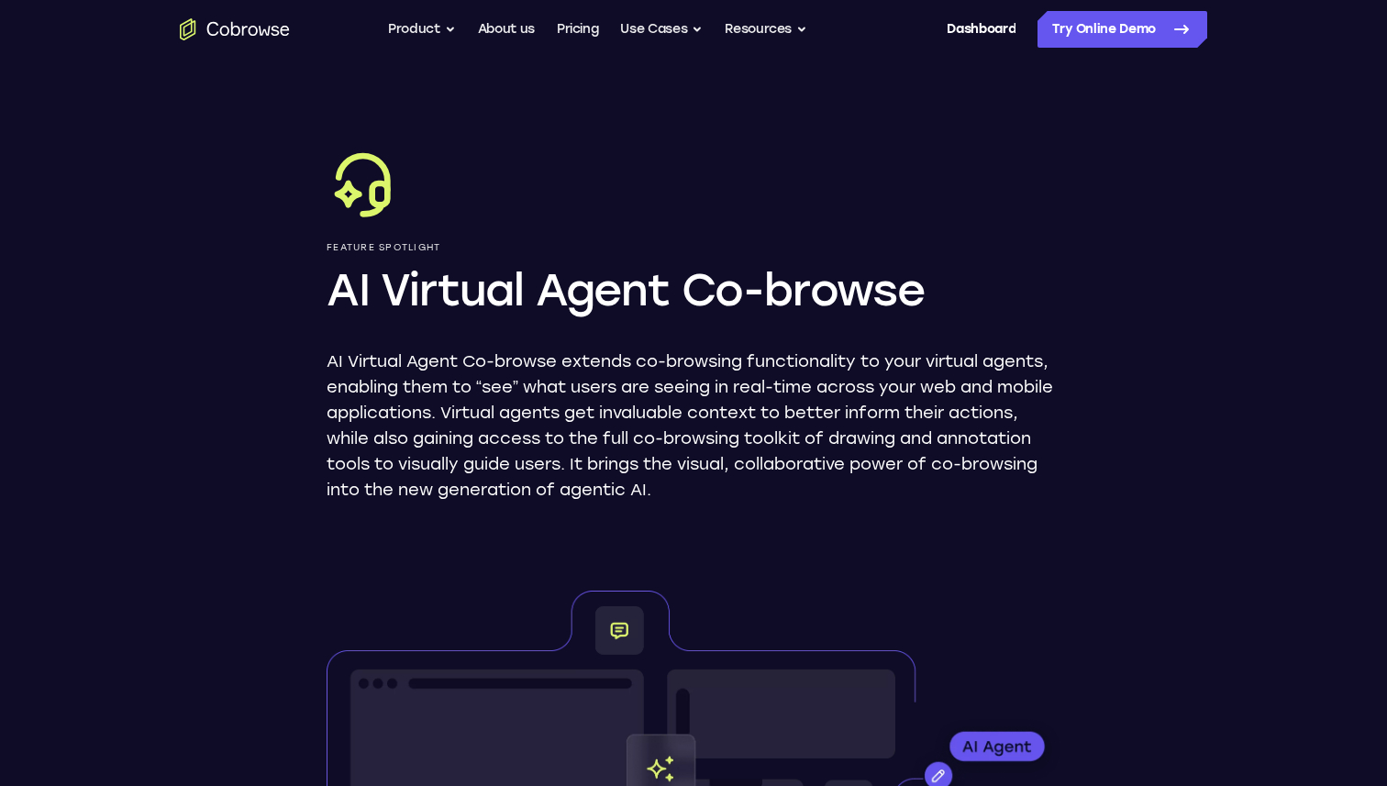
click at [721, 293] on h1 "AI Virtual Agent Co-browse" at bounding box center [694, 289] width 734 height 59
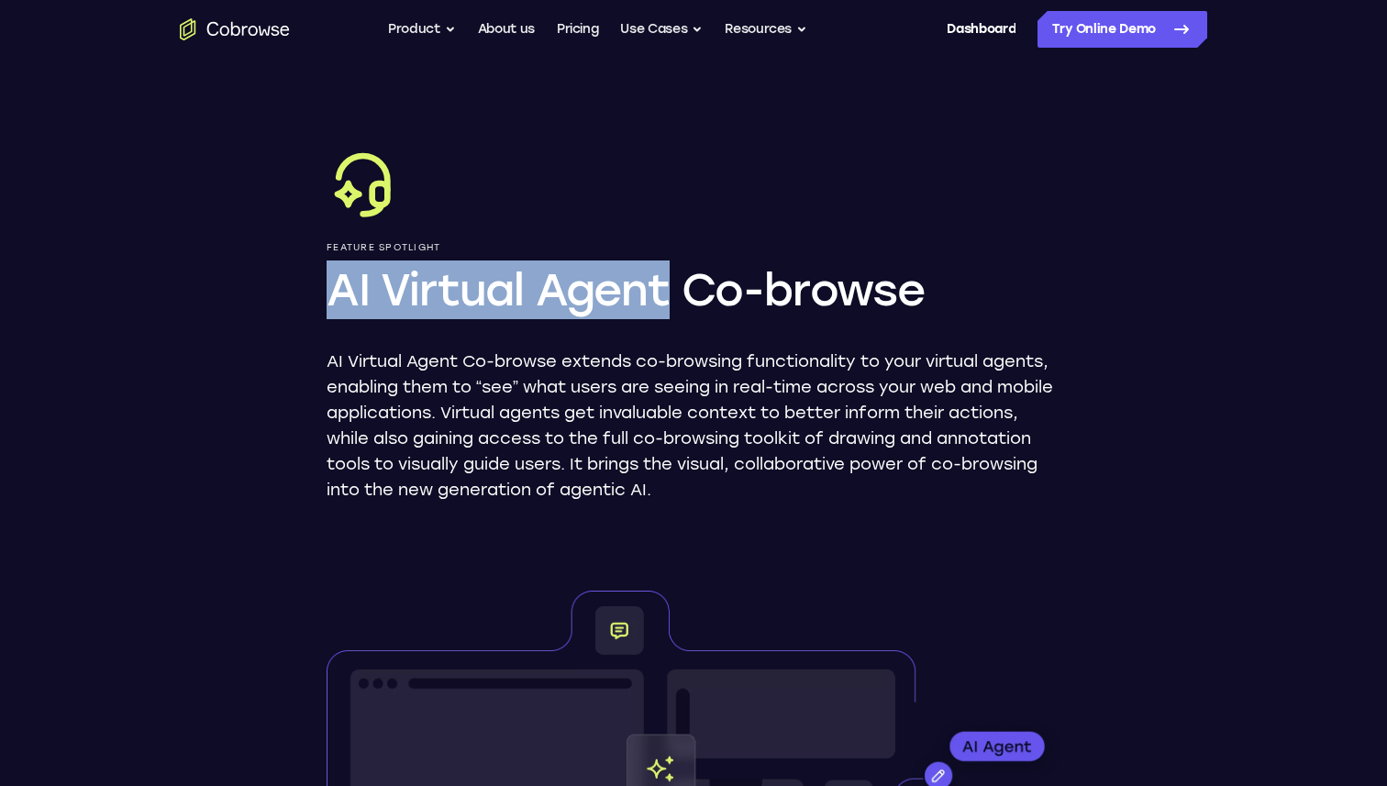
copy h1 "AI Virtual Agent"
drag, startPoint x: 333, startPoint y: 292, endPoint x: 668, endPoint y: 299, distance: 334.8
click at [668, 299] on h1 "AI Virtual Agent Co-browse" at bounding box center [694, 289] width 734 height 59
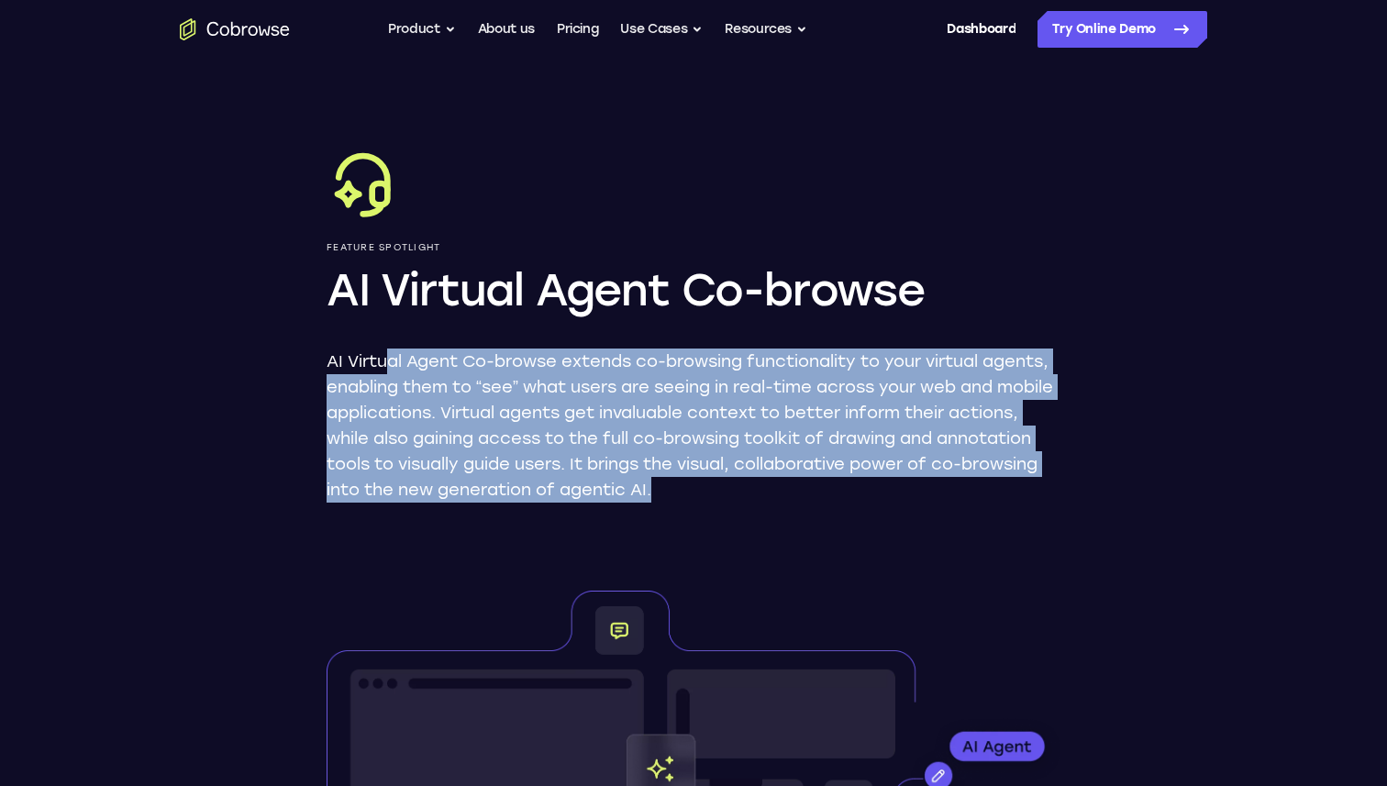
drag, startPoint x: 383, startPoint y: 371, endPoint x: 844, endPoint y: 491, distance: 475.6
click at [844, 491] on p "AI Virtual Agent Co-browse extends co-browsing functionality to your virtual ag…" at bounding box center [694, 426] width 734 height 154
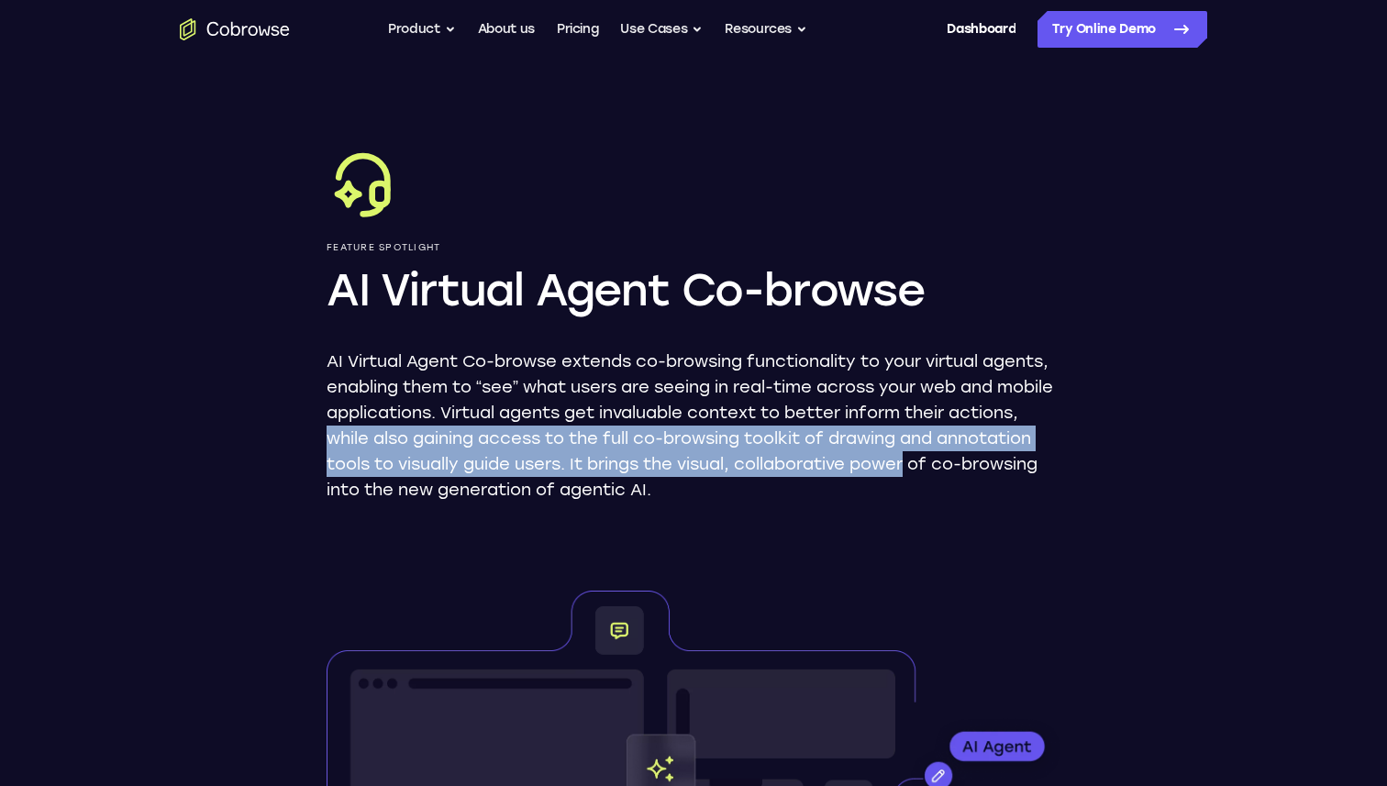
drag, startPoint x: 404, startPoint y: 434, endPoint x: 1014, endPoint y: 456, distance: 610.3
click at [1015, 456] on p "AI Virtual Agent Co-browse extends co-browsing functionality to your virtual ag…" at bounding box center [694, 426] width 734 height 154
click at [1014, 456] on p "AI Virtual Agent Co-browse extends co-browsing functionality to your virtual ag…" at bounding box center [694, 426] width 734 height 154
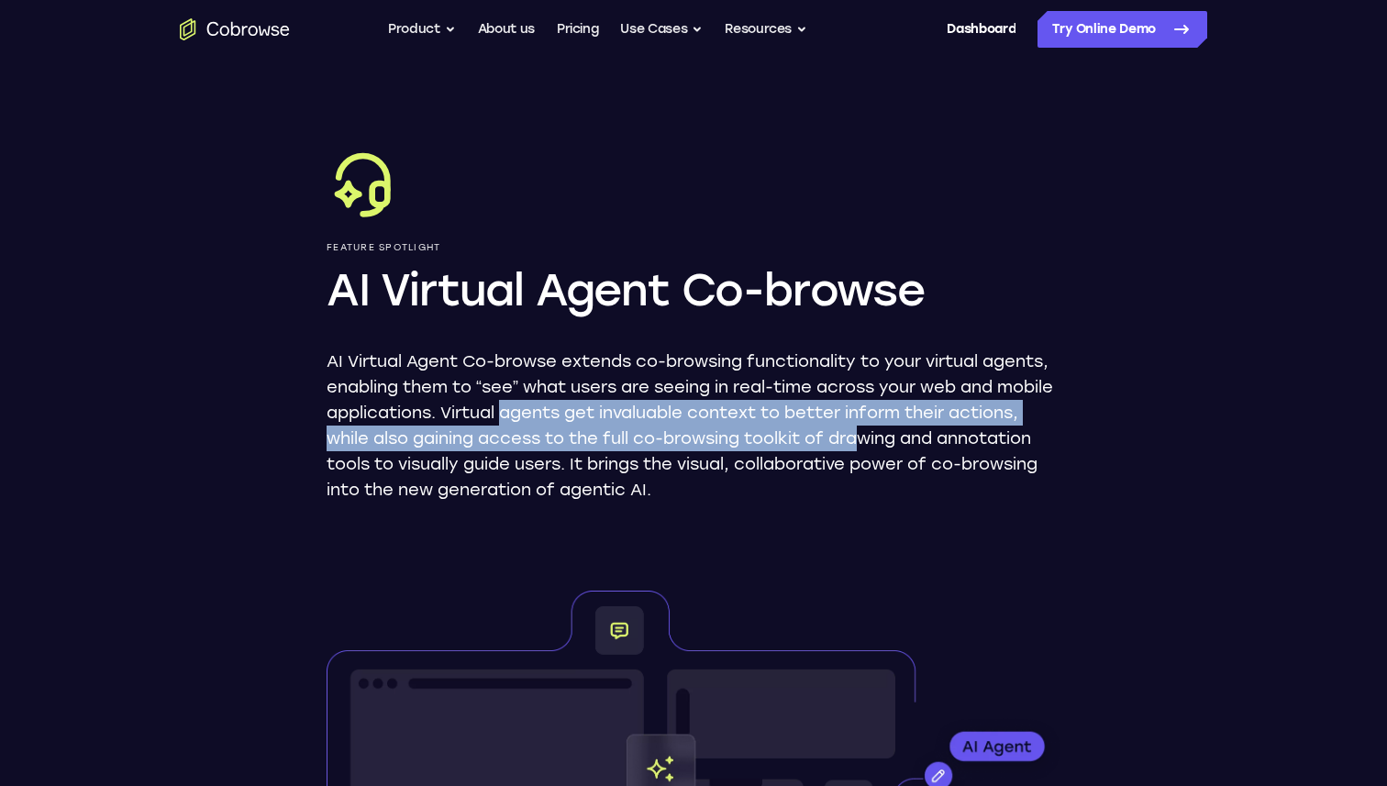
drag, startPoint x: 562, startPoint y: 414, endPoint x: 940, endPoint y: 448, distance: 379.4
click at [940, 448] on p "AI Virtual Agent Co-browse extends co-browsing functionality to your virtual ag…" at bounding box center [694, 426] width 734 height 154
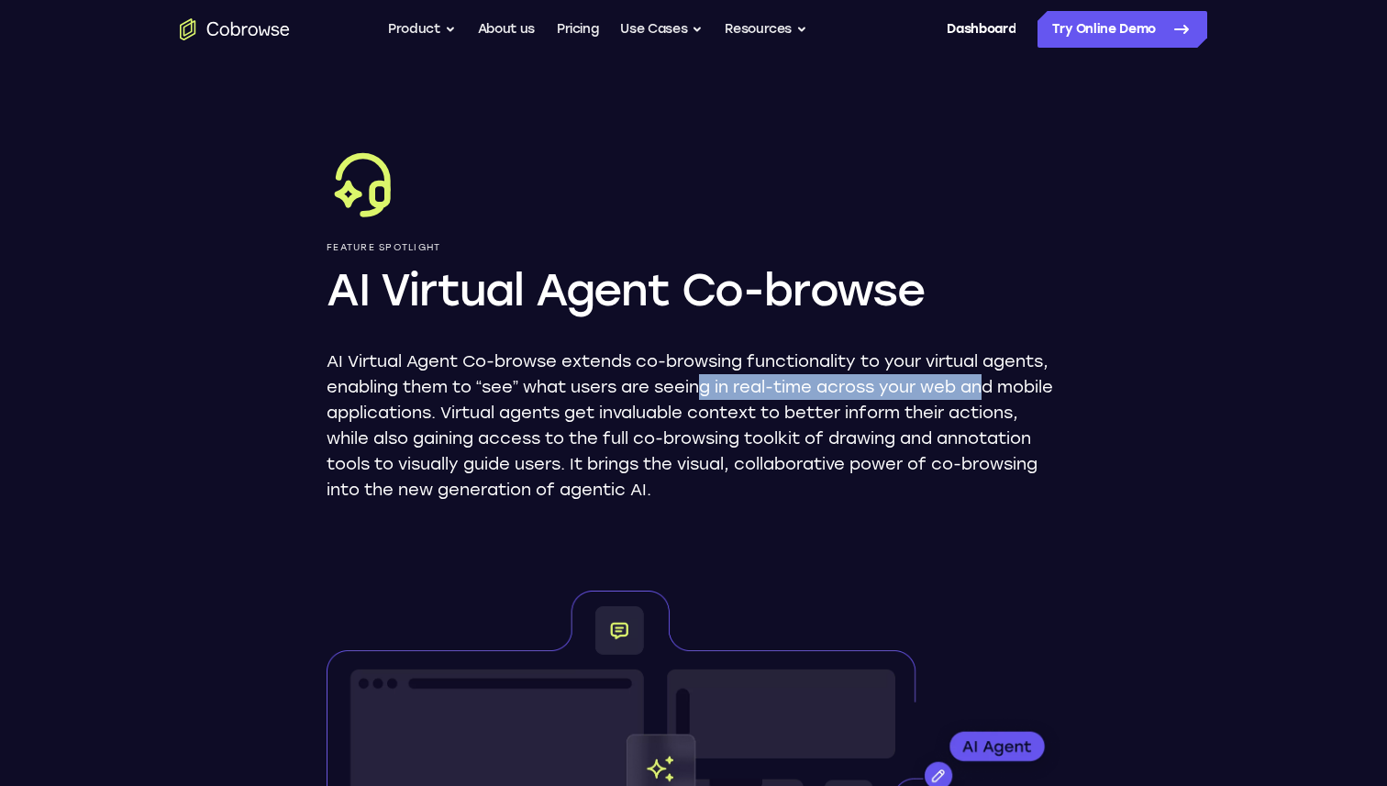
drag, startPoint x: 709, startPoint y: 382, endPoint x: 988, endPoint y: 378, distance: 278.9
click at [988, 378] on p "AI Virtual Agent Co-browse extends co-browsing functionality to your virtual ag…" at bounding box center [694, 426] width 734 height 154
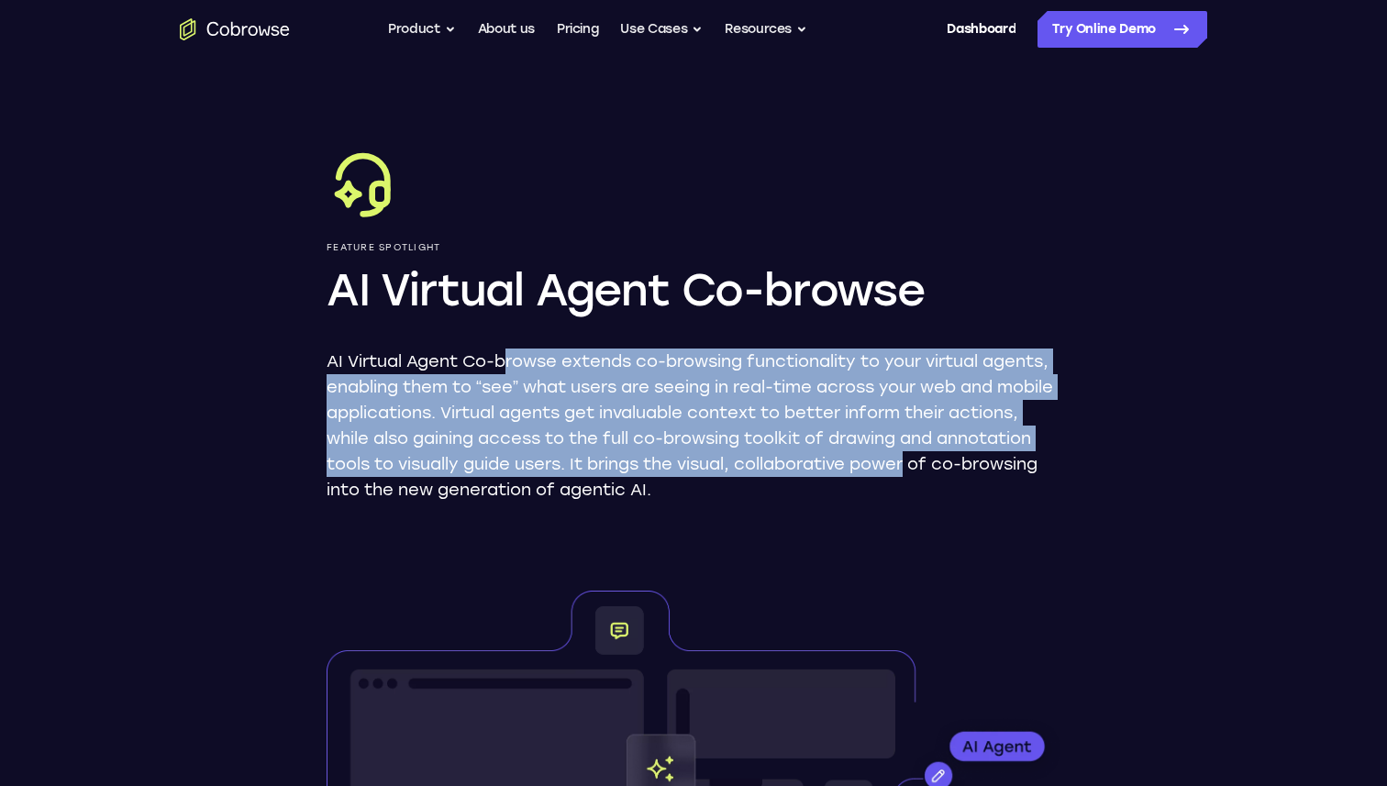
drag, startPoint x: 505, startPoint y: 368, endPoint x: 1014, endPoint y: 471, distance: 519.3
click at [1014, 471] on p "AI Virtual Agent Co-browse extends co-browsing functionality to your virtual ag…" at bounding box center [694, 426] width 734 height 154
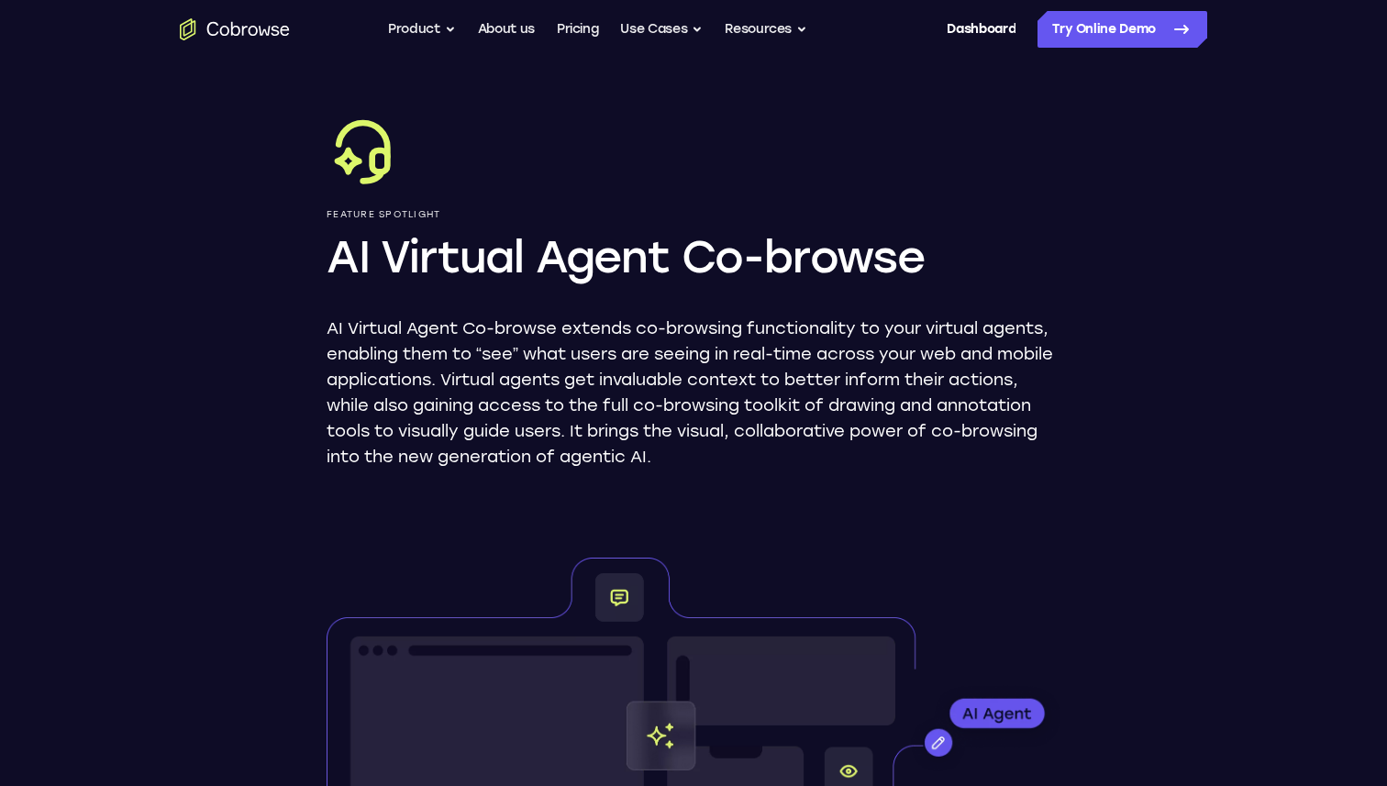
scroll to position [8, 0]
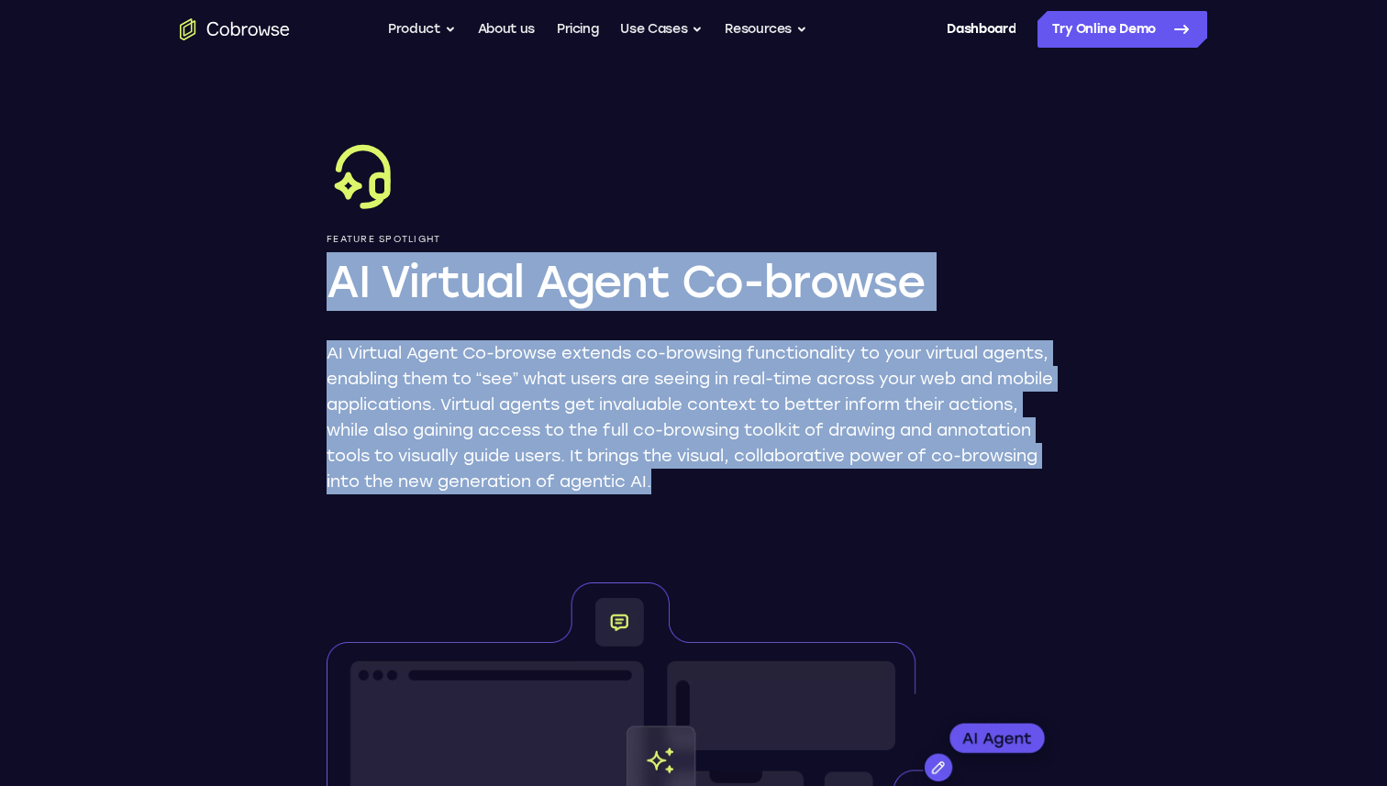
drag, startPoint x: 328, startPoint y: 279, endPoint x: 950, endPoint y: 475, distance: 652.1
click at [950, 475] on div "Feature Spotlight AI Virtual Agent Co-browse AI Virtual Agent Co-browse extends…" at bounding box center [694, 316] width 734 height 356
click at [950, 475] on p "AI Virtual Agent Co-browse extends co-browsing functionality to your virtual ag…" at bounding box center [694, 417] width 734 height 154
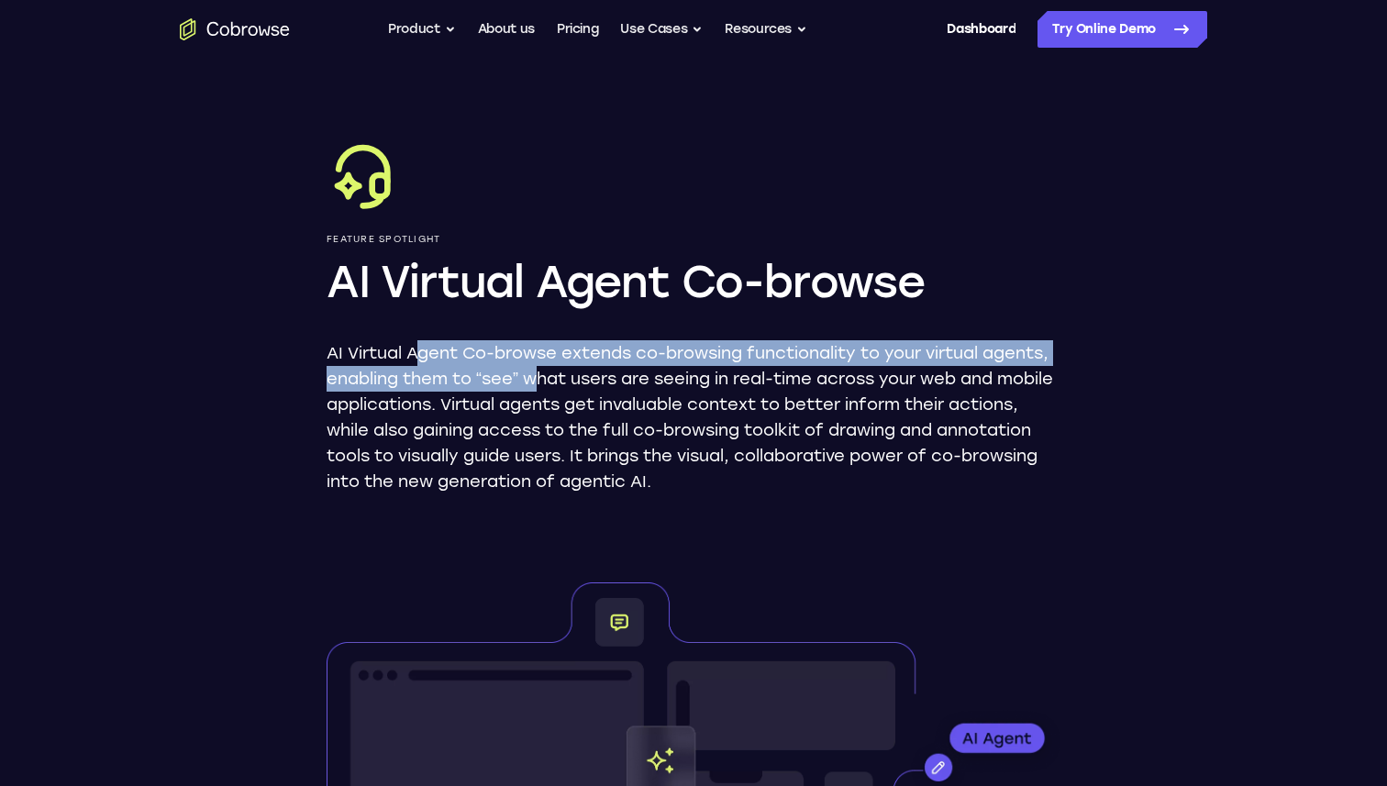
drag, startPoint x: 414, startPoint y: 350, endPoint x: 533, endPoint y: 372, distance: 121.2
click at [533, 372] on p "AI Virtual Agent Co-browse extends co-browsing functionality to your virtual ag…" at bounding box center [694, 417] width 734 height 154
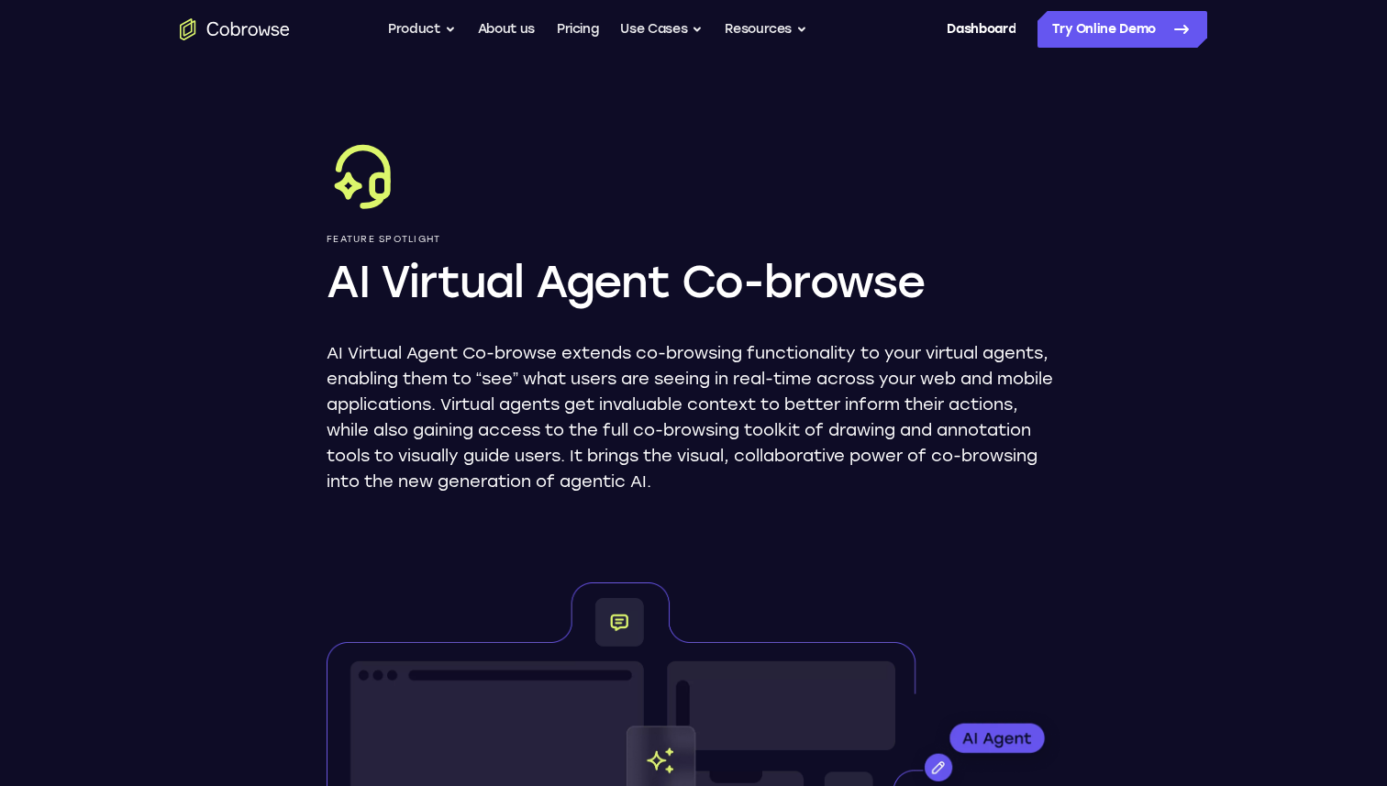
click at [572, 382] on p "AI Virtual Agent Co-browse extends co-browsing functionality to your virtual ag…" at bounding box center [694, 417] width 734 height 154
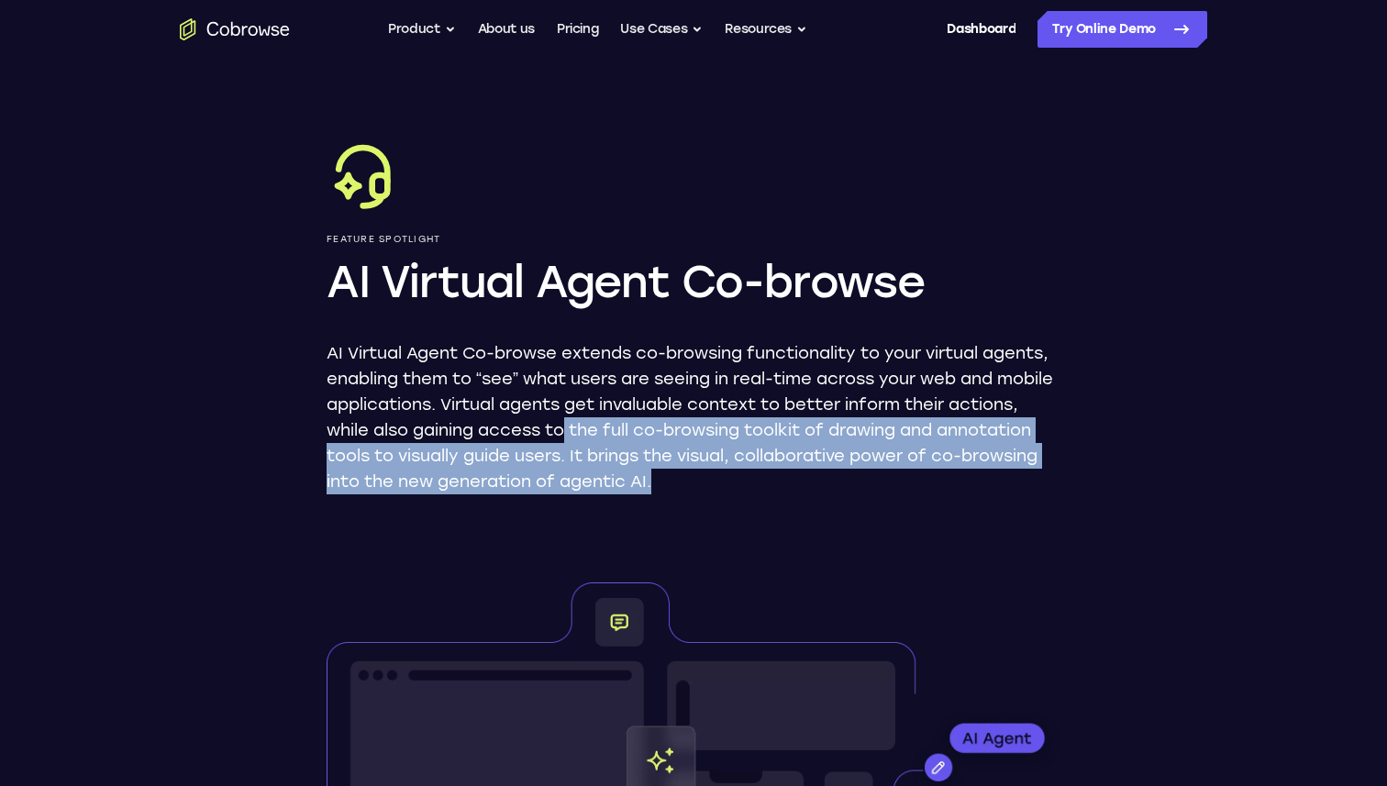
drag, startPoint x: 638, startPoint y: 427, endPoint x: 856, endPoint y: 493, distance: 226.9
click at [856, 493] on p "AI Virtual Agent Co-browse extends co-browsing functionality to your virtual ag…" at bounding box center [694, 417] width 734 height 154
